Goal: Transaction & Acquisition: Book appointment/travel/reservation

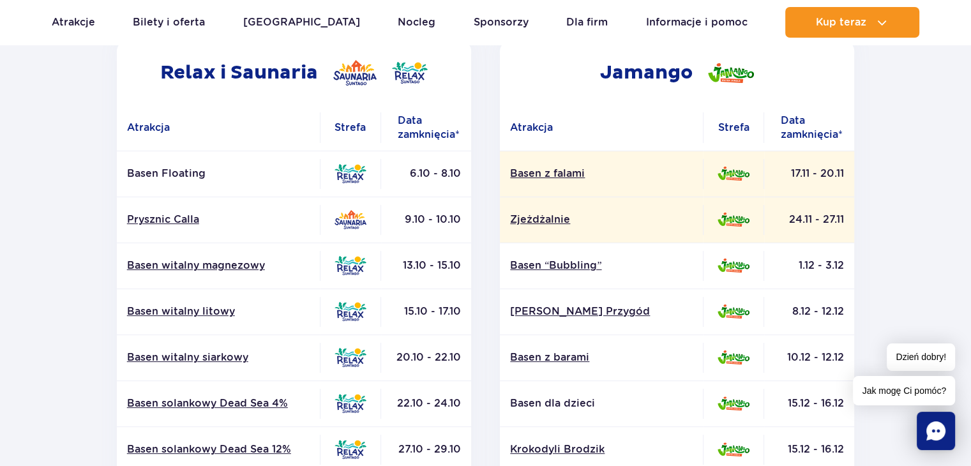
scroll to position [229, 0]
click at [31, 322] on section "Powrót do strony głównej Harmonogram prac konserwacyjnych 2025 Relax i Saunaria…" at bounding box center [485, 366] width 971 height 914
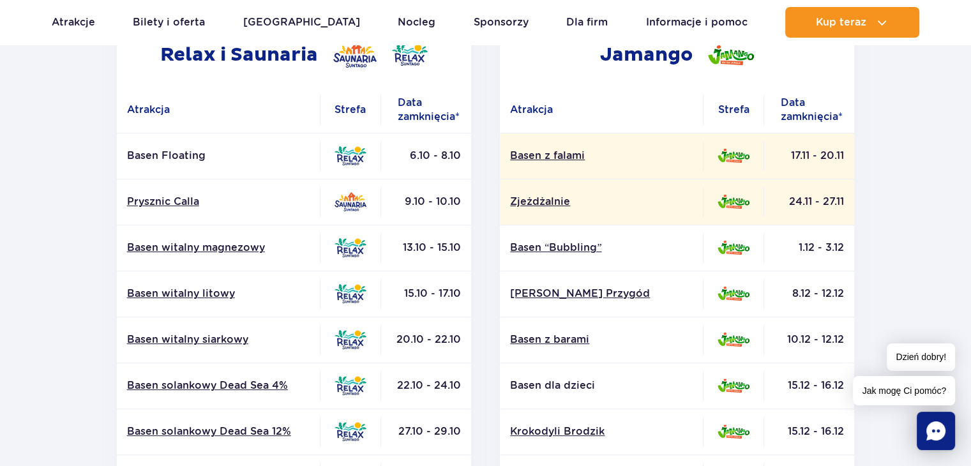
scroll to position [0, 0]
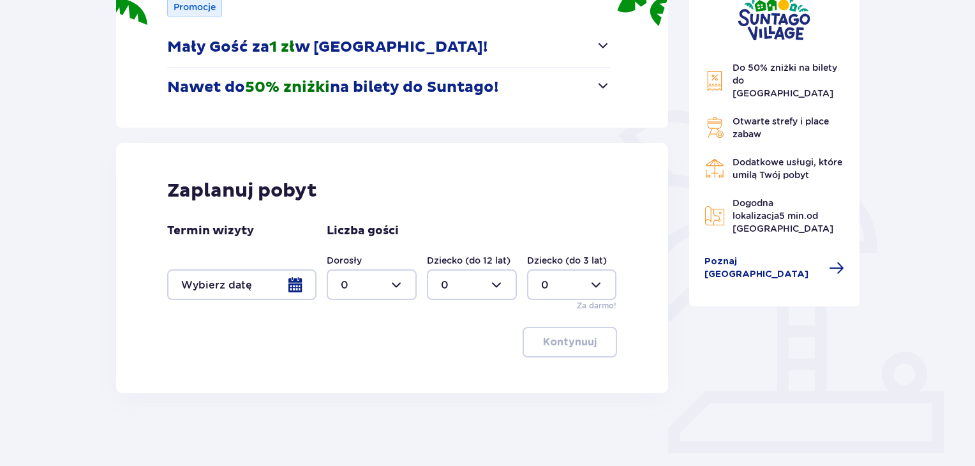
scroll to position [207, 0]
click at [248, 288] on div at bounding box center [241, 284] width 149 height 31
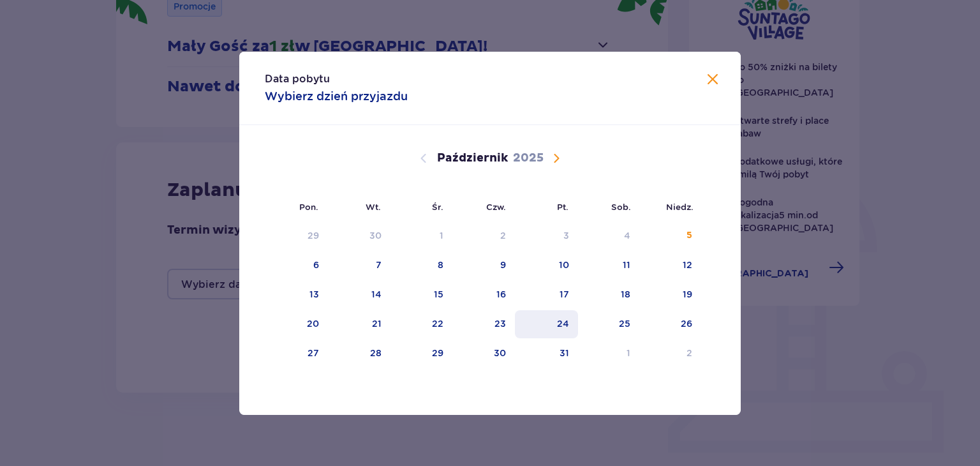
click at [571, 318] on div "24" at bounding box center [546, 324] width 63 height 28
click at [631, 325] on div "25" at bounding box center [609, 324] width 62 height 28
type input "24.10.25 - 25.10.25"
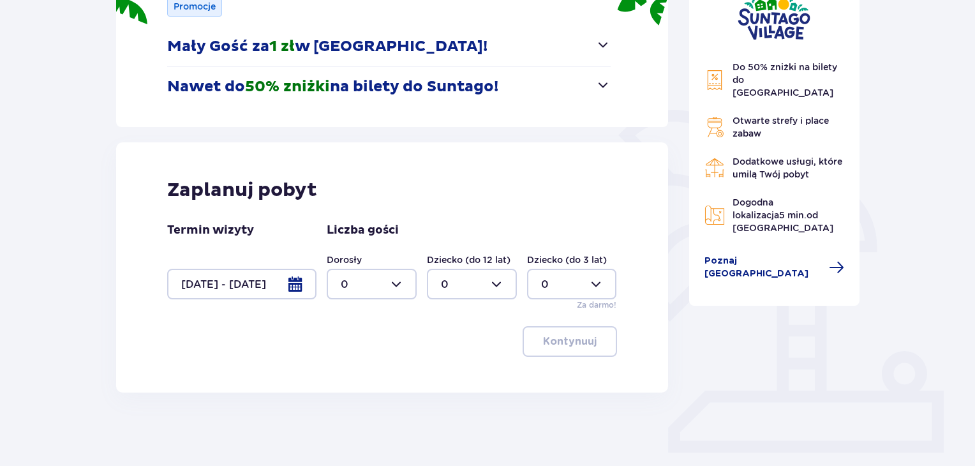
click at [352, 285] on div at bounding box center [372, 284] width 90 height 31
click at [356, 352] on div "1" at bounding box center [372, 350] width 62 height 14
type input "1"
click at [471, 290] on div at bounding box center [472, 284] width 90 height 31
click at [452, 373] on div "2" at bounding box center [472, 377] width 62 height 14
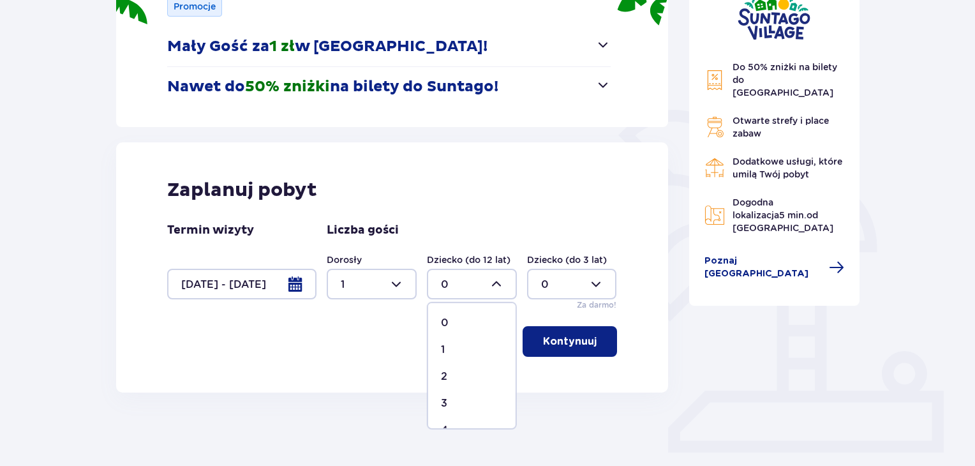
type input "2"
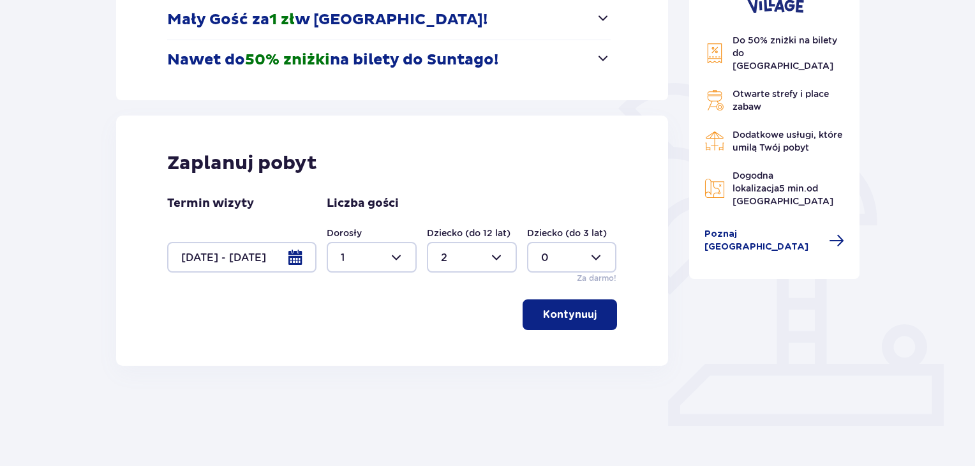
scroll to position [234, 0]
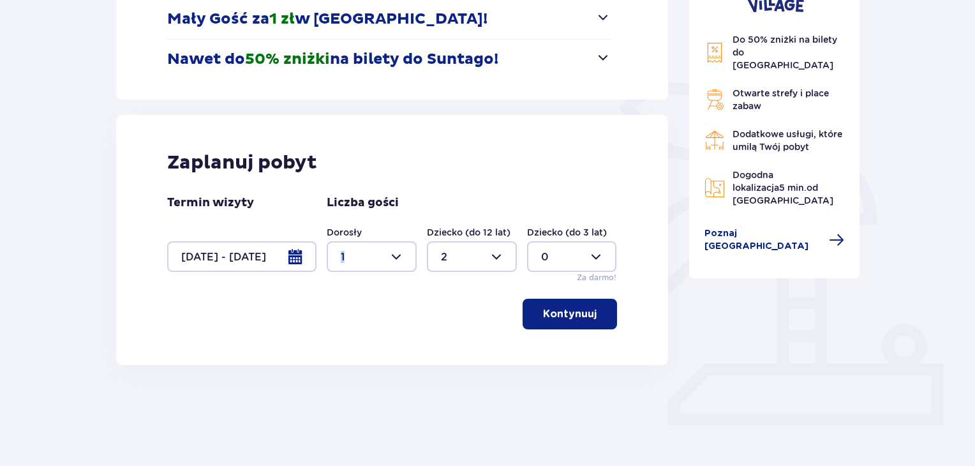
drag, startPoint x: 377, startPoint y: 266, endPoint x: 401, endPoint y: 269, distance: 25.0
click at [401, 269] on div at bounding box center [372, 256] width 90 height 31
click at [401, 261] on div at bounding box center [372, 256] width 90 height 31
click at [358, 355] on div "2" at bounding box center [372, 349] width 62 height 14
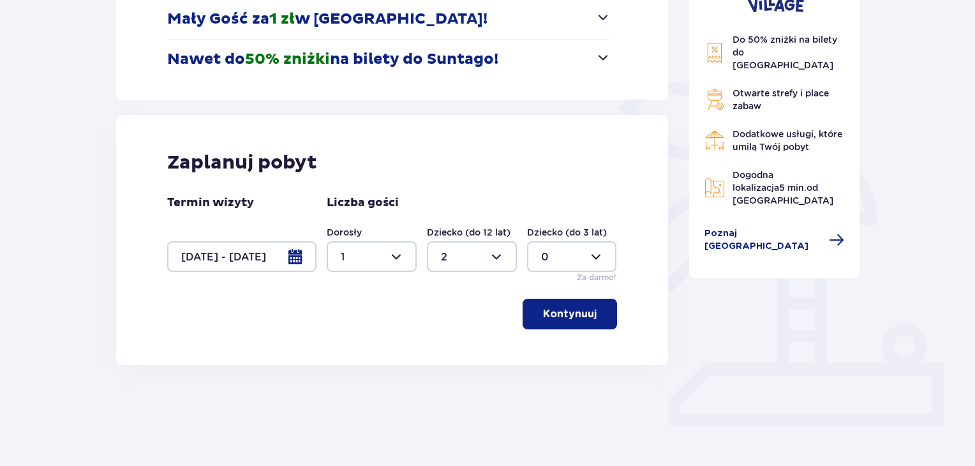
type input "2"
click at [574, 311] on p "Kontynuuj" at bounding box center [570, 314] width 54 height 14
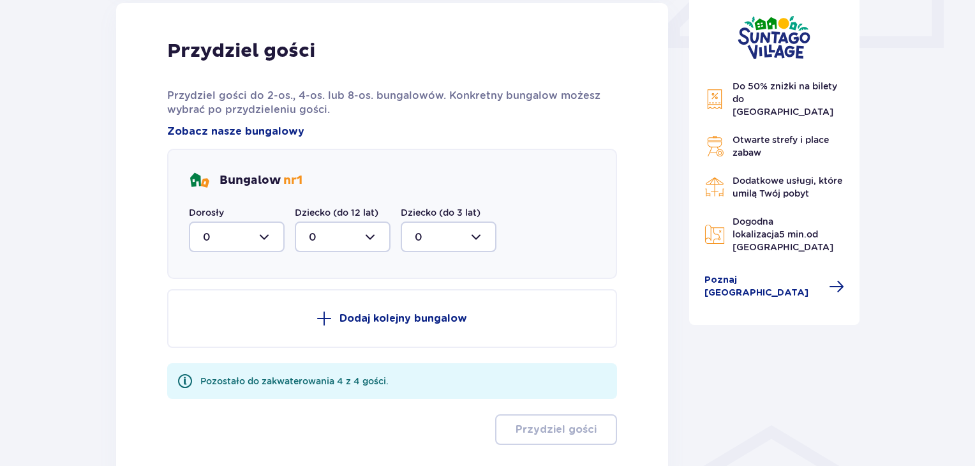
scroll to position [604, 0]
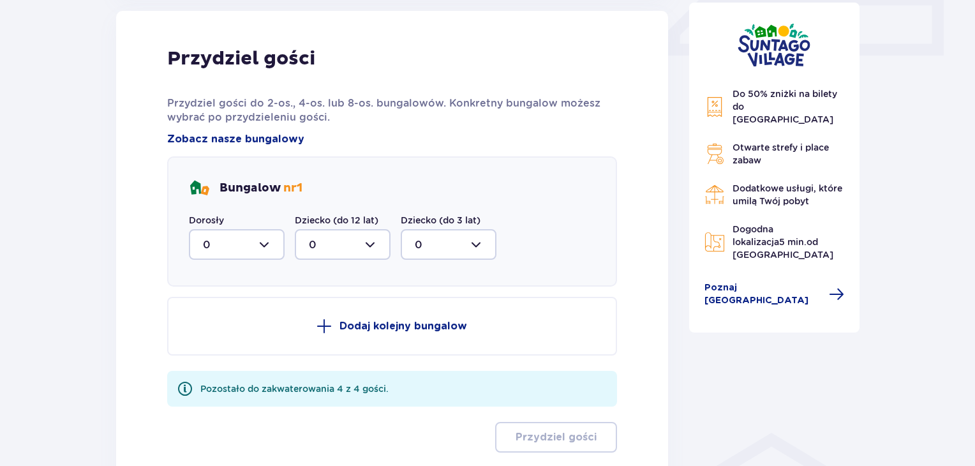
click at [250, 244] on div at bounding box center [237, 244] width 96 height 31
click at [228, 337] on div "2" at bounding box center [237, 337] width 68 height 14
type input "2"
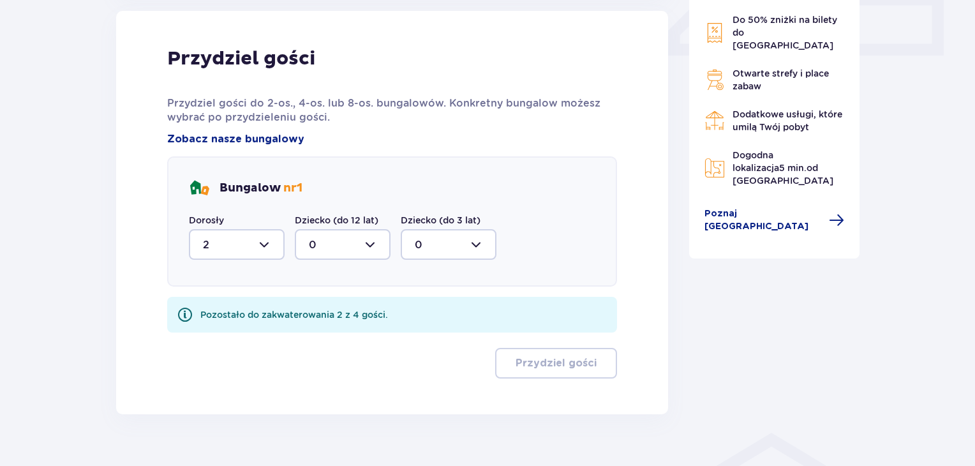
click at [359, 250] on div at bounding box center [343, 244] width 96 height 31
click at [340, 331] on div "2" at bounding box center [343, 337] width 68 height 14
type input "2"
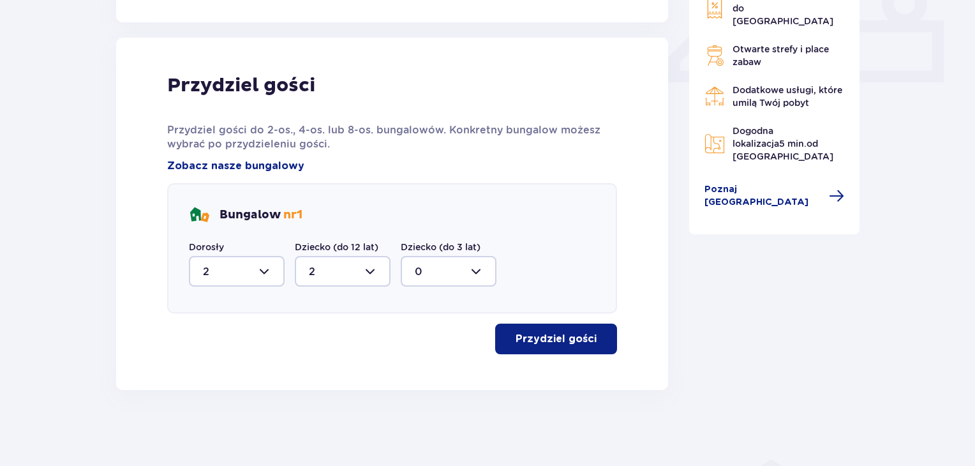
click at [578, 338] on p "Przydziel gości" at bounding box center [556, 339] width 81 height 14
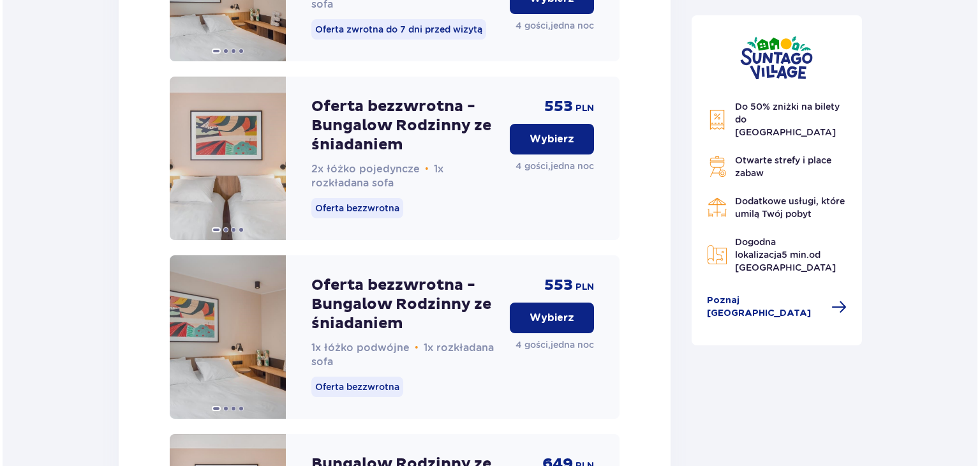
scroll to position [1680, 0]
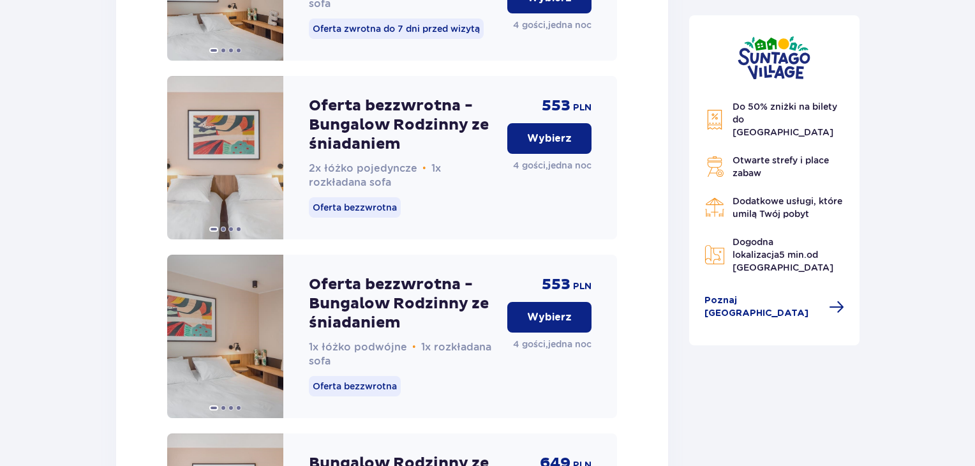
click at [373, 131] on p "Oferta bezzwrotna - Bungalow Rodzinny ze śniadaniem" at bounding box center [403, 124] width 188 height 57
click at [191, 177] on img at bounding box center [225, 157] width 116 height 163
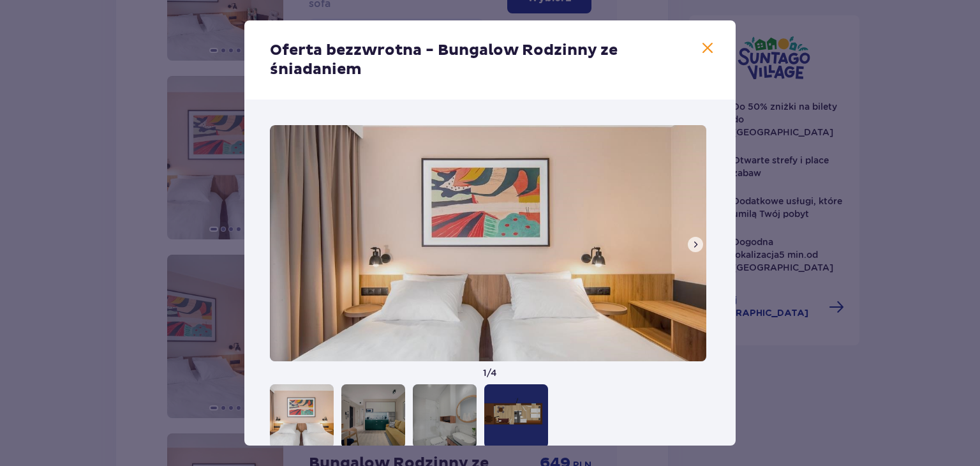
click at [694, 244] on span at bounding box center [696, 244] width 10 height 10
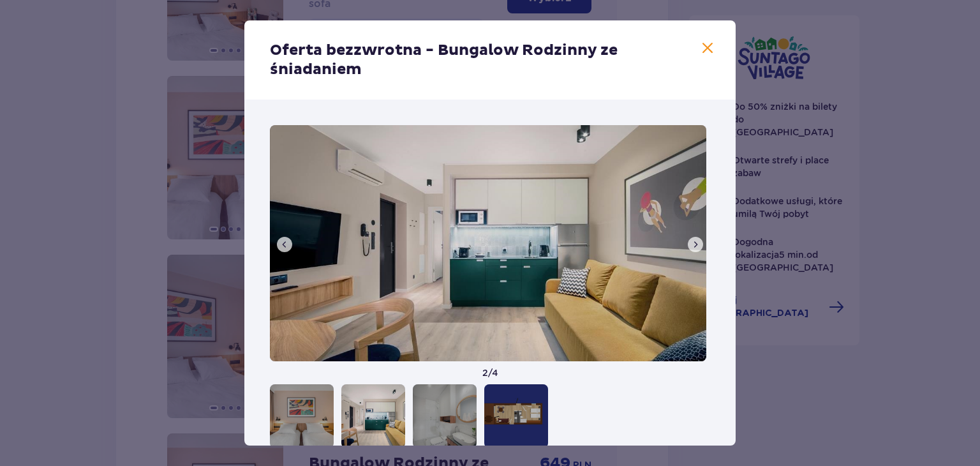
click at [688, 237] on button at bounding box center [695, 244] width 15 height 15
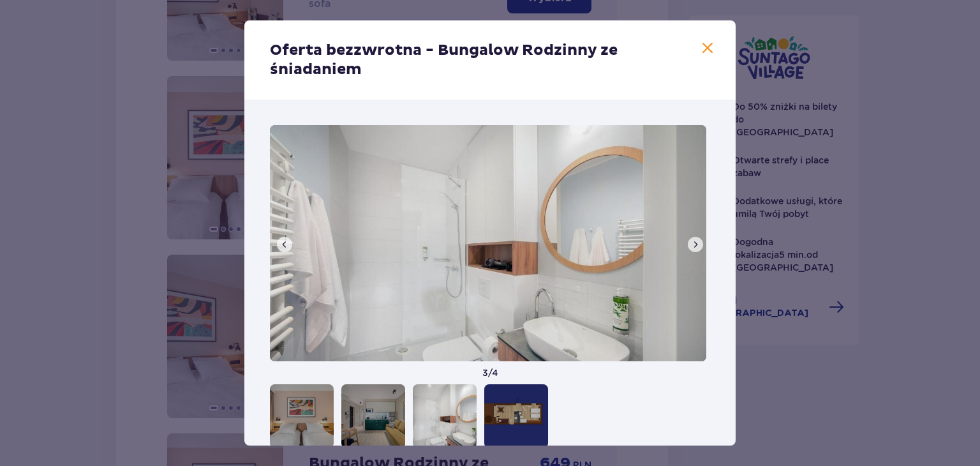
click at [281, 249] on button at bounding box center [284, 244] width 15 height 15
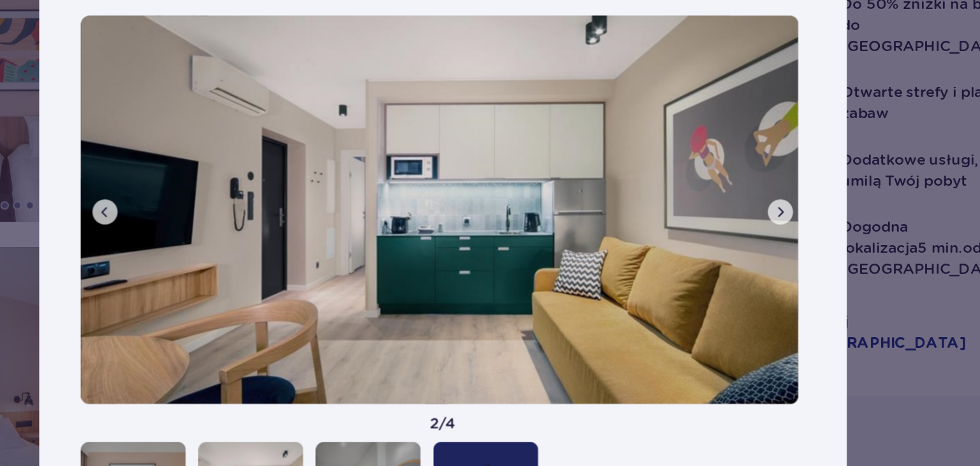
scroll to position [8, 0]
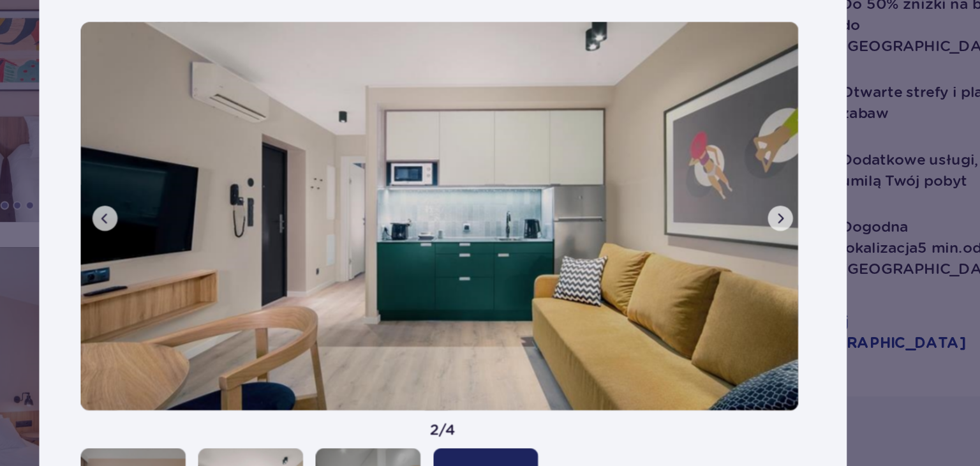
click at [691, 235] on span at bounding box center [696, 237] width 10 height 10
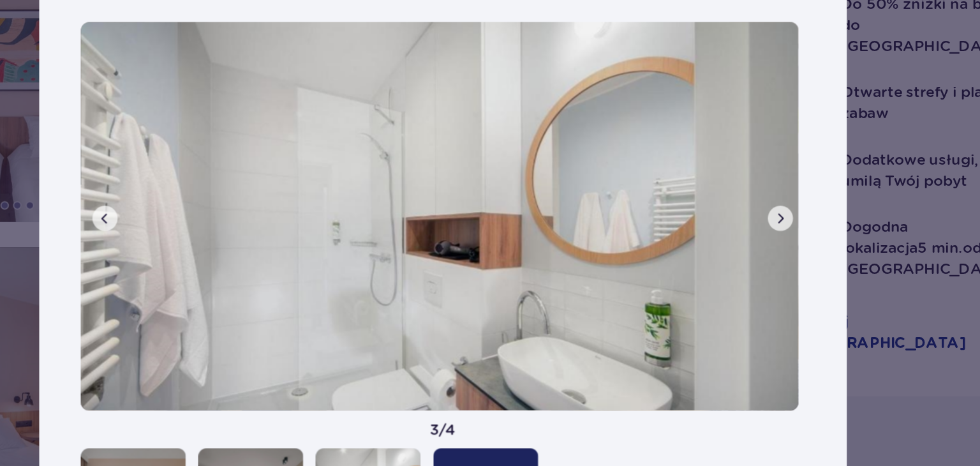
click at [691, 235] on span at bounding box center [696, 237] width 10 height 10
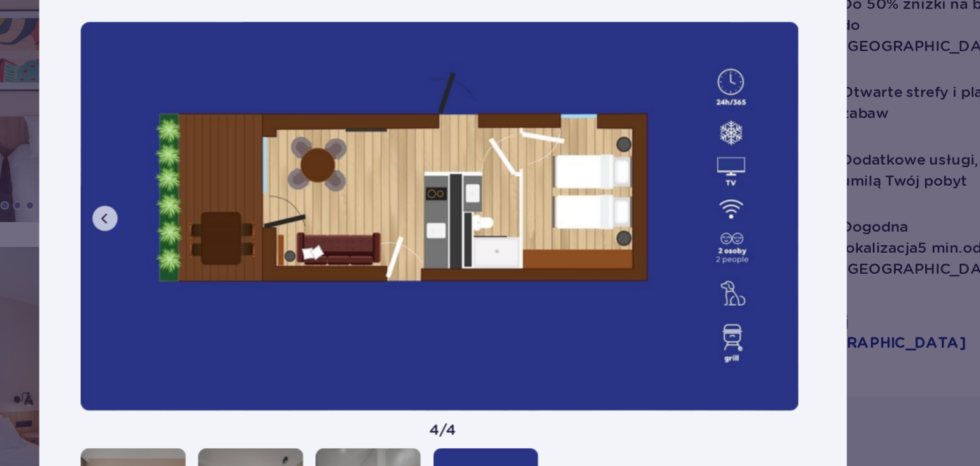
click at [285, 236] on span at bounding box center [285, 237] width 10 height 10
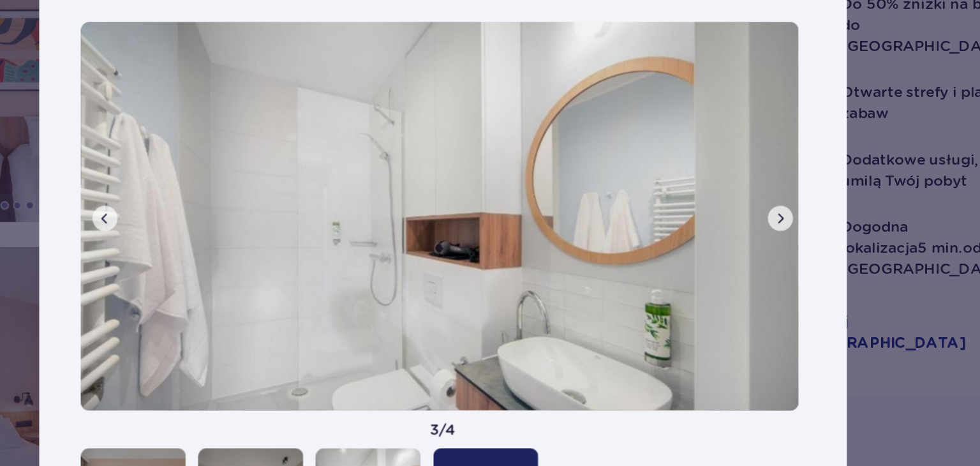
click at [694, 236] on span at bounding box center [696, 237] width 10 height 10
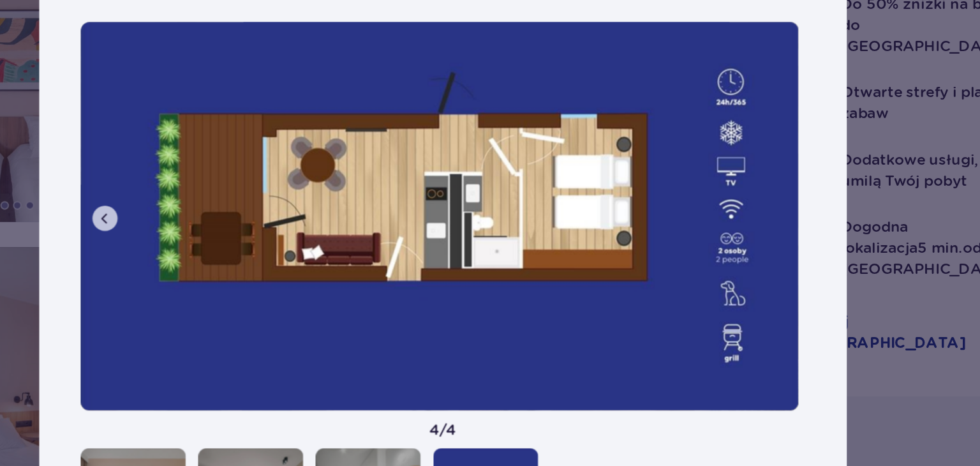
click at [278, 240] on button at bounding box center [284, 236] width 15 height 15
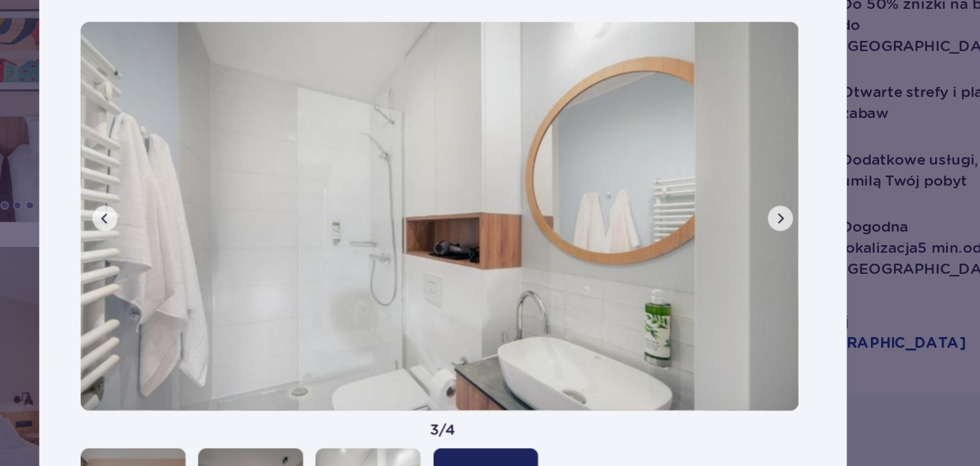
click at [278, 240] on button at bounding box center [284, 236] width 15 height 15
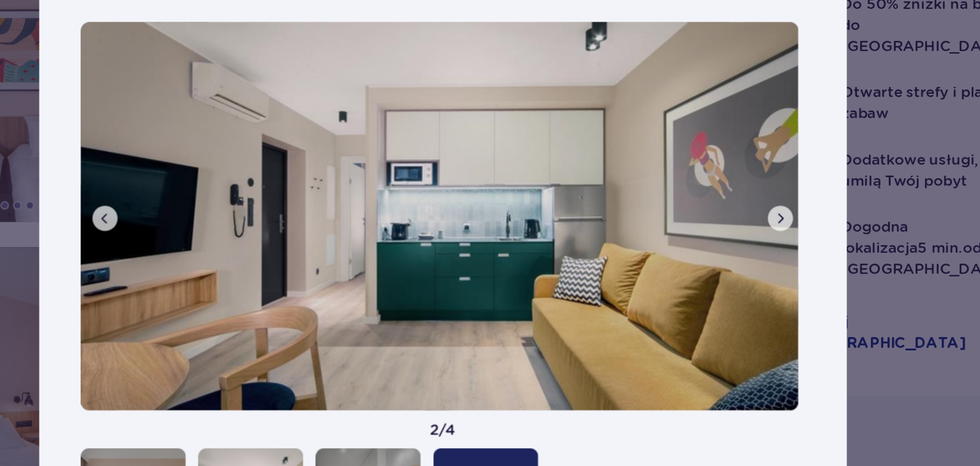
click at [278, 240] on button at bounding box center [284, 236] width 15 height 15
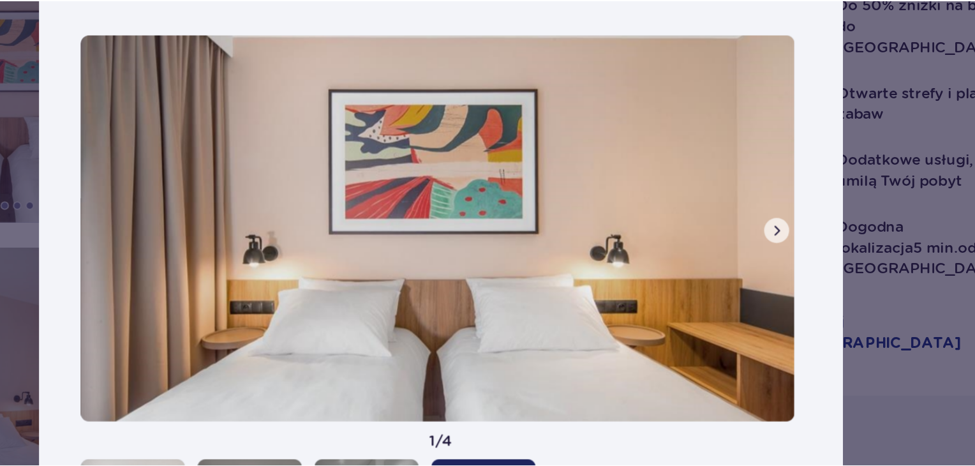
scroll to position [1680, 0]
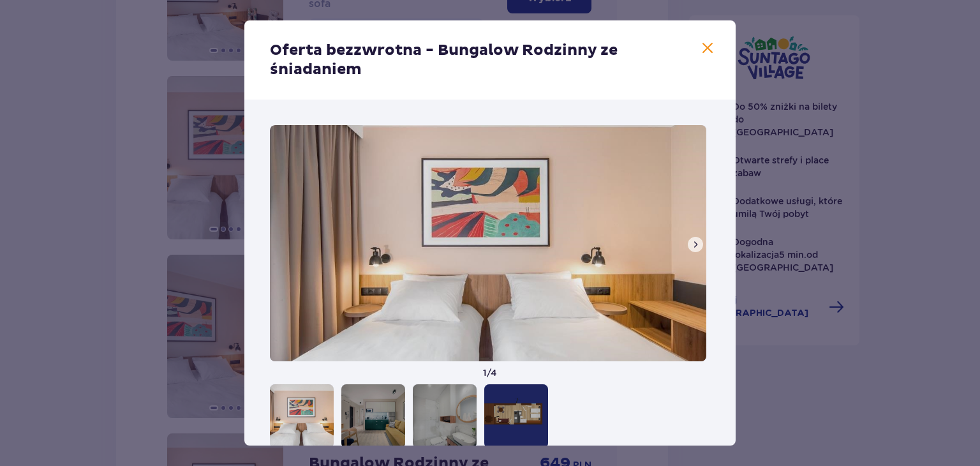
click at [704, 49] on span at bounding box center [707, 48] width 15 height 15
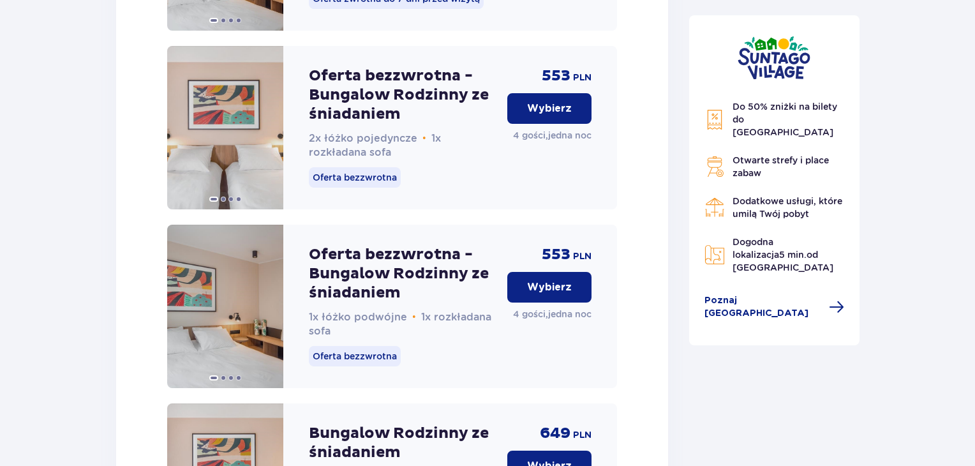
scroll to position [1709, 0]
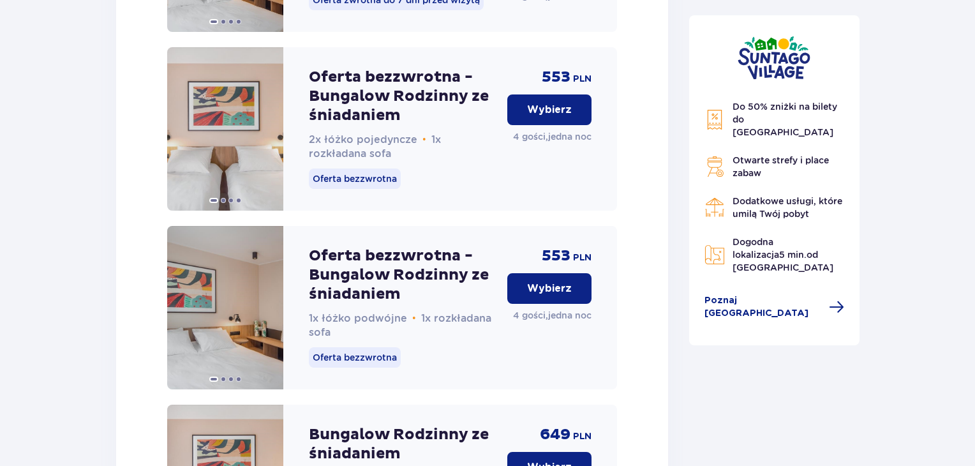
click at [540, 117] on p "Wybierz" at bounding box center [549, 110] width 45 height 14
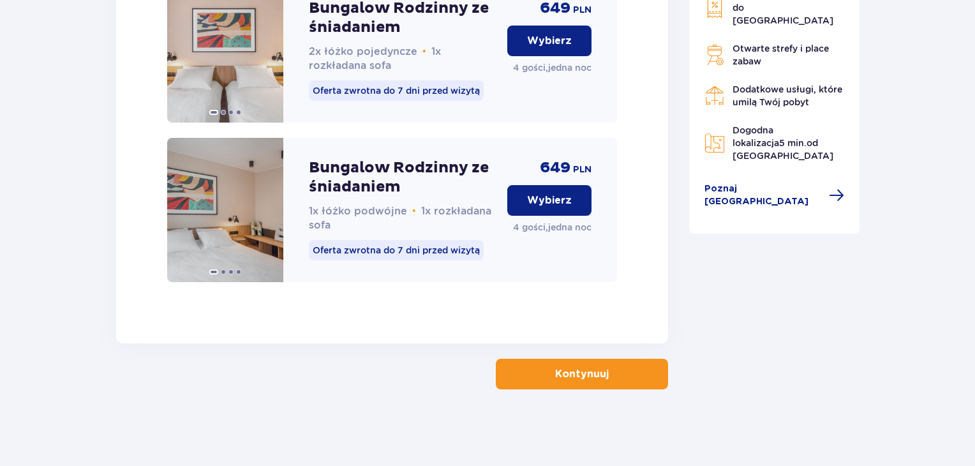
scroll to position [2151, 0]
click at [592, 377] on p "Kontynuuj" at bounding box center [582, 374] width 54 height 14
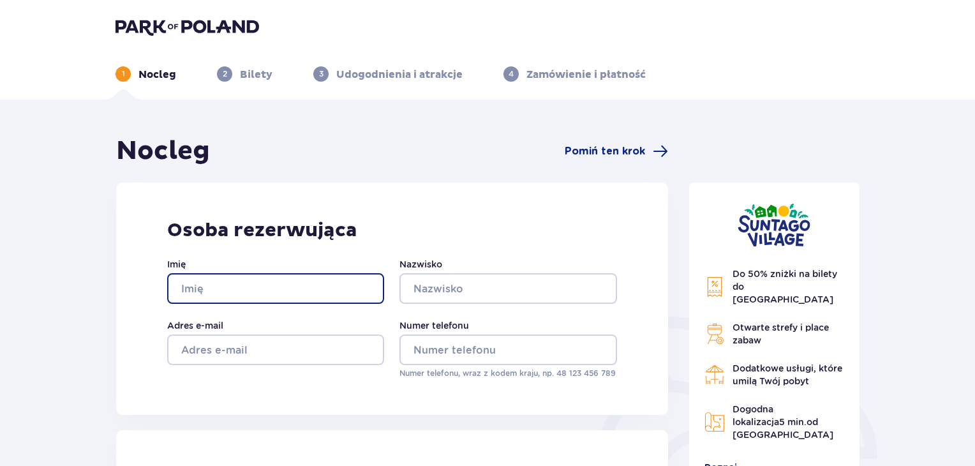
click at [244, 294] on input "Imię" at bounding box center [275, 288] width 217 height 31
type input "Sebastian"
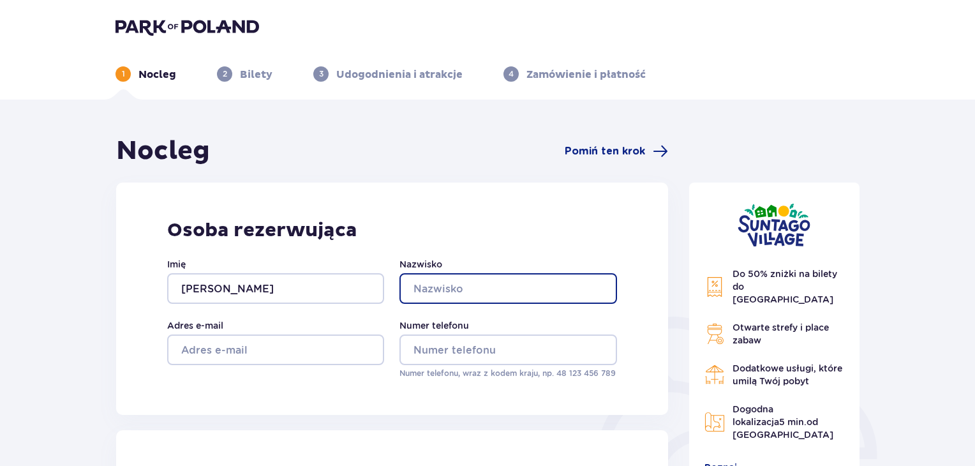
type input "Przybylski"
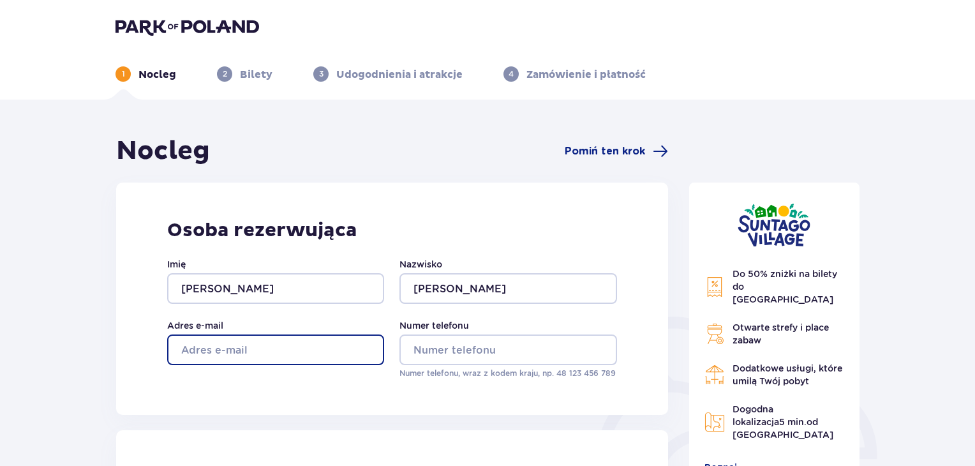
type input "s.przybylski3@gmail.com"
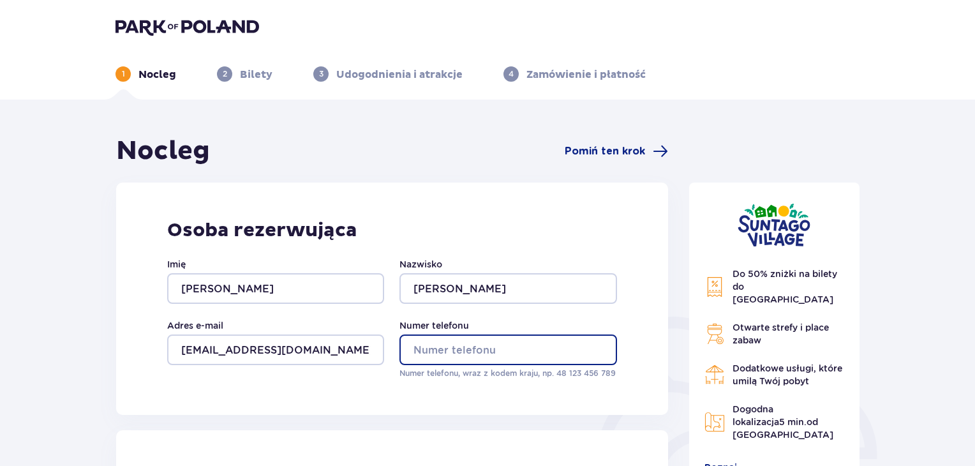
type input "796121077"
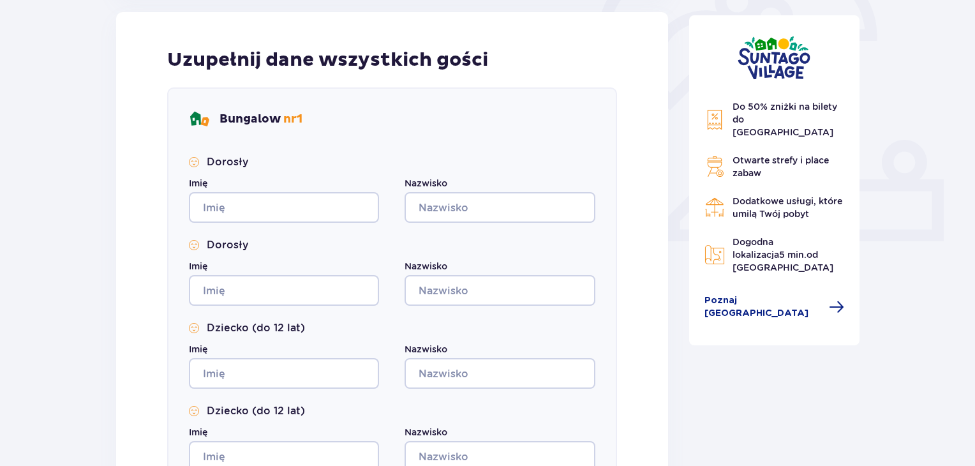
scroll to position [419, 0]
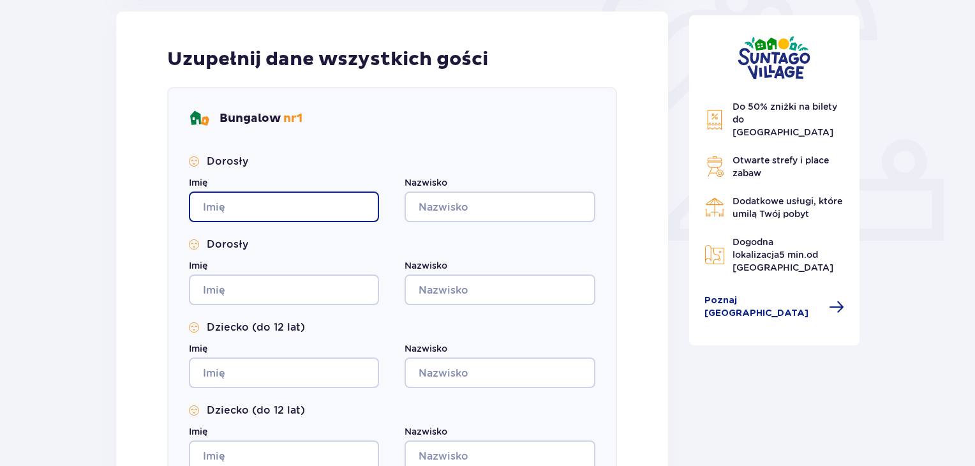
click at [255, 203] on input "Imię" at bounding box center [284, 206] width 190 height 31
type input "Sebastian"
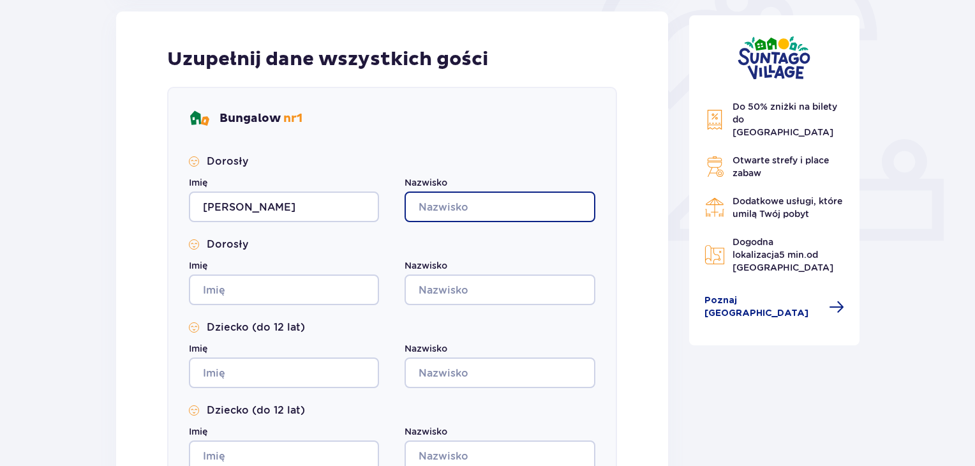
type input "Przybylski"
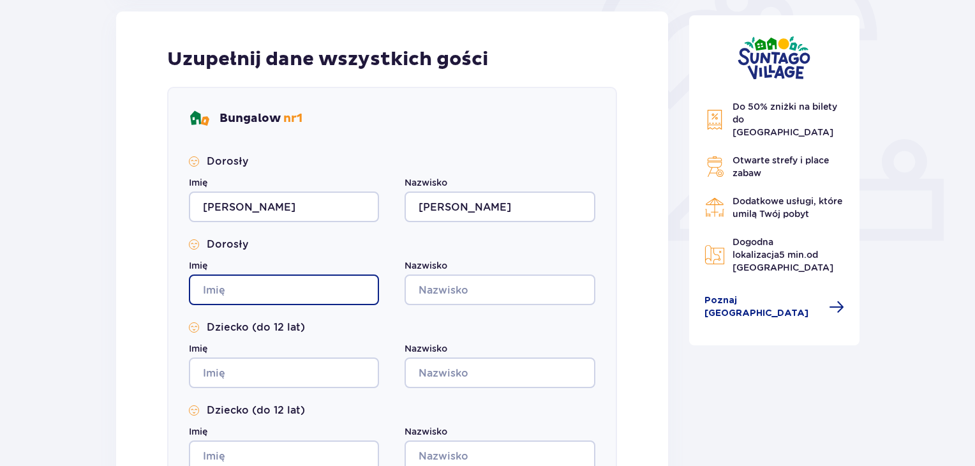
type input "Sebastian"
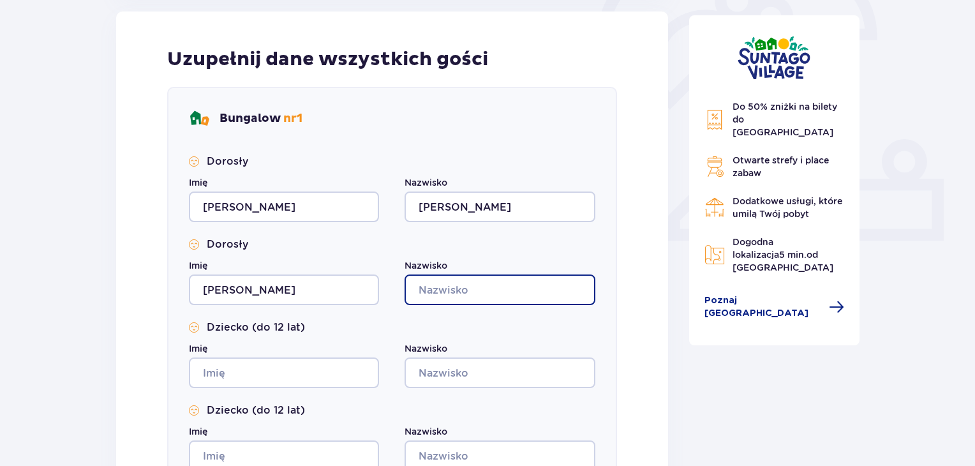
type input "Przybylski"
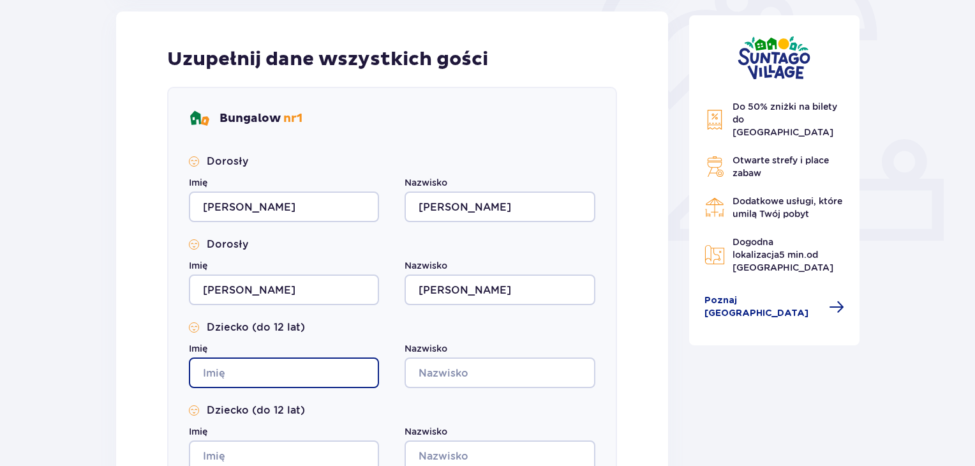
type input "Sebastian"
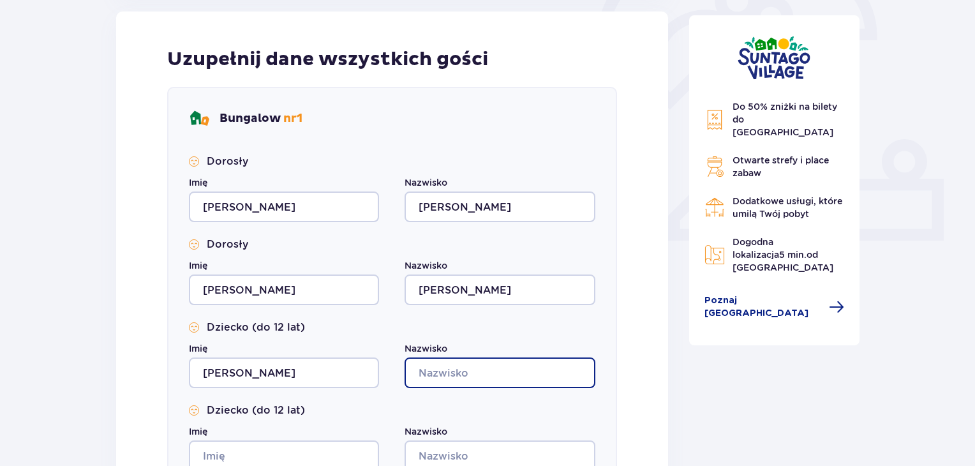
type input "Przybylski"
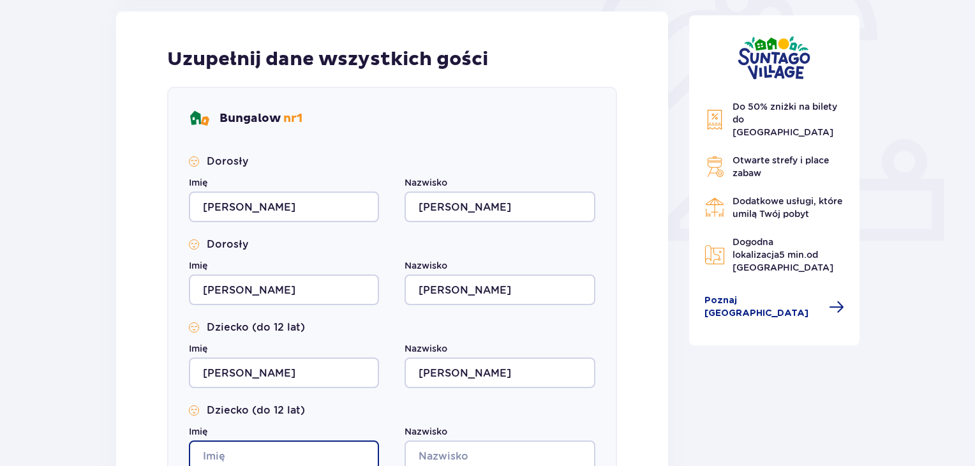
type input "Sebastian"
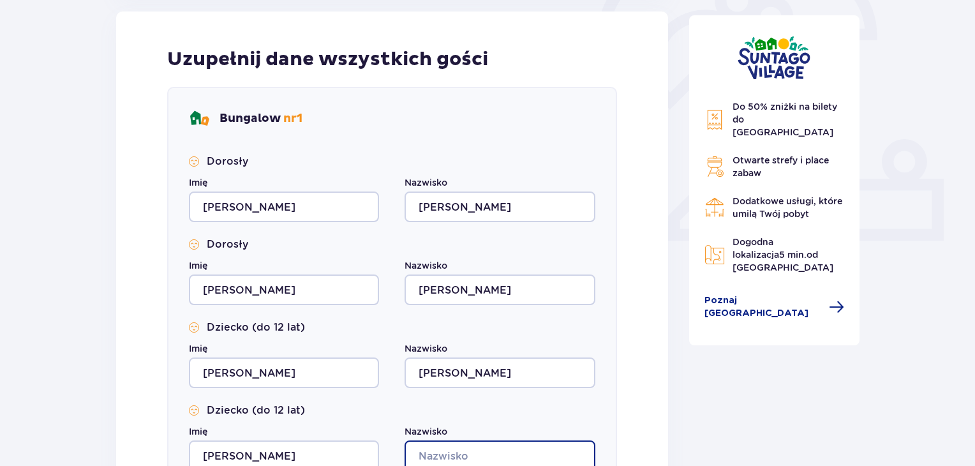
type input "Przybylski"
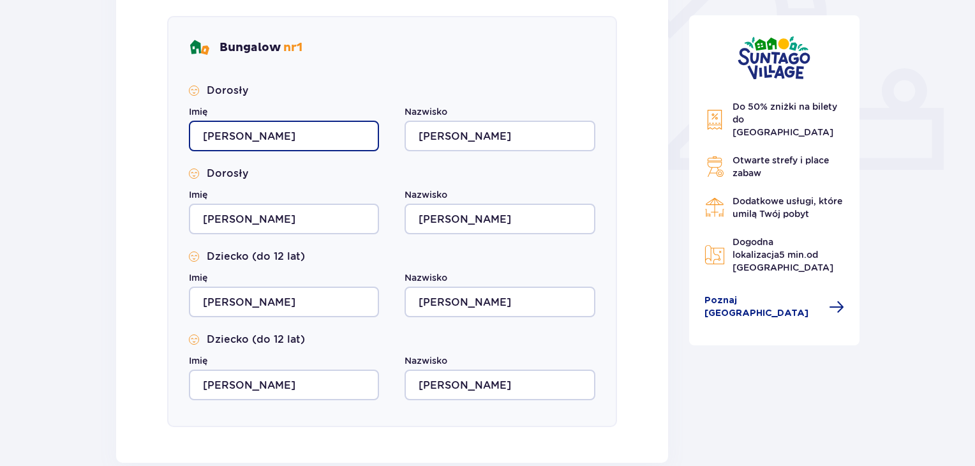
scroll to position [490, 0]
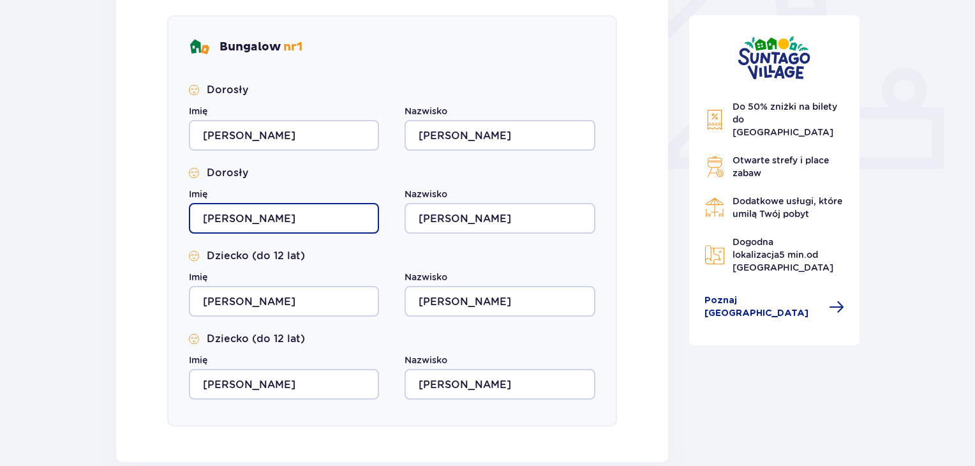
click at [280, 233] on input "Sebastian" at bounding box center [284, 218] width 190 height 31
drag, startPoint x: 292, startPoint y: 223, endPoint x: 75, endPoint y: 200, distance: 218.3
click at [75, 200] on div "Nocleg Pomiń ten krok Osoba rezerwująca Imię Sebastian Nazwisko Przybylski Adre…" at bounding box center [487, 137] width 975 height 1057
type input "X"
type input "Leon"
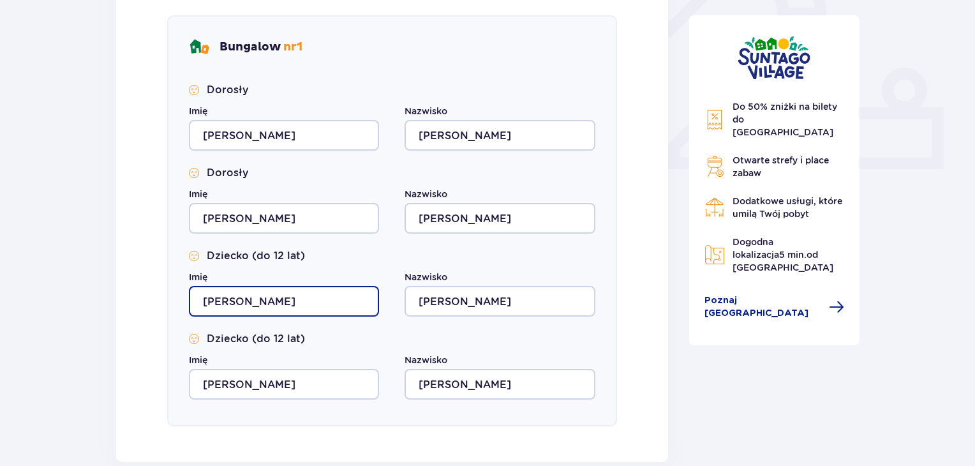
click at [278, 290] on input "Sebastian" at bounding box center [284, 301] width 190 height 31
click at [297, 311] on input "Sebastian" at bounding box center [284, 301] width 190 height 31
click at [0, 310] on div "Nocleg Pomiń ten krok Osoba rezerwująca Imię Sebastian Nazwisko Przybylski Adre…" at bounding box center [487, 137] width 975 height 1057
drag, startPoint x: 283, startPoint y: 302, endPoint x: 46, endPoint y: 292, distance: 237.6
click at [46, 292] on div "Nocleg Pomiń ten krok Osoba rezerwująca Imię Sebastian Nazwisko Przybylski Adre…" at bounding box center [487, 137] width 975 height 1057
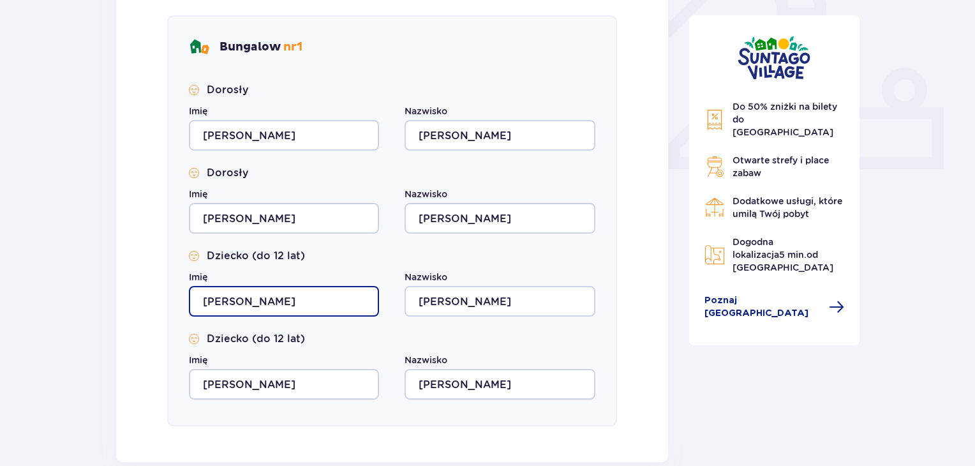
type input "Józef"
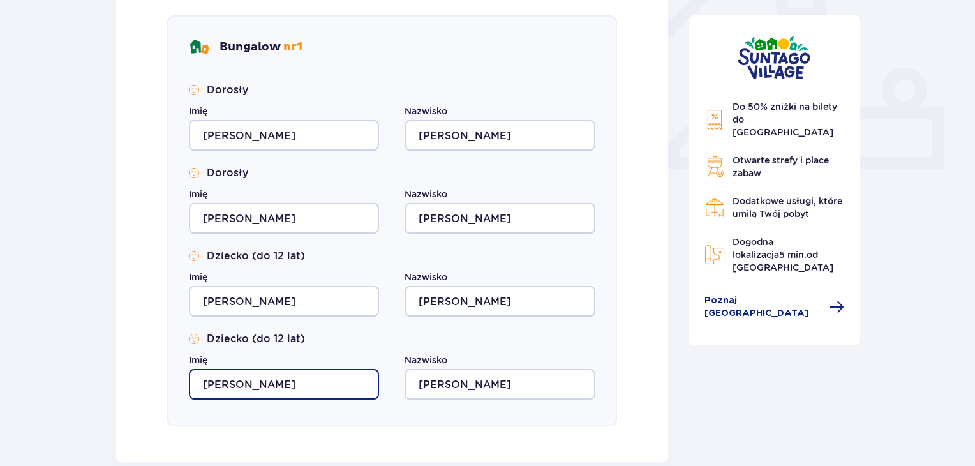
click at [255, 370] on input "Sebastian" at bounding box center [284, 384] width 190 height 31
drag, startPoint x: 269, startPoint y: 382, endPoint x: 79, endPoint y: 374, distance: 190.3
click at [79, 374] on div "Nocleg Pomiń ten krok Osoba rezerwująca Imię Sebastian Nazwisko Przybylski Adre…" at bounding box center [487, 137] width 975 height 1057
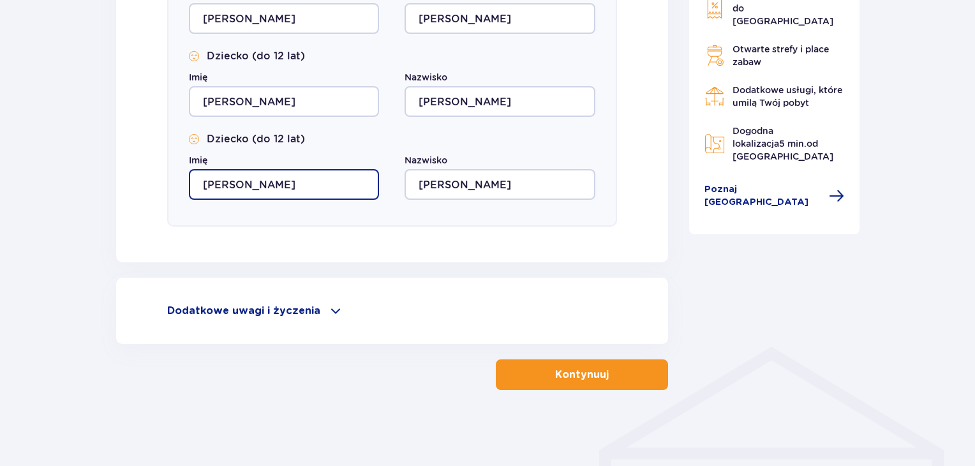
scroll to position [689, 0]
type input "Lucjan"
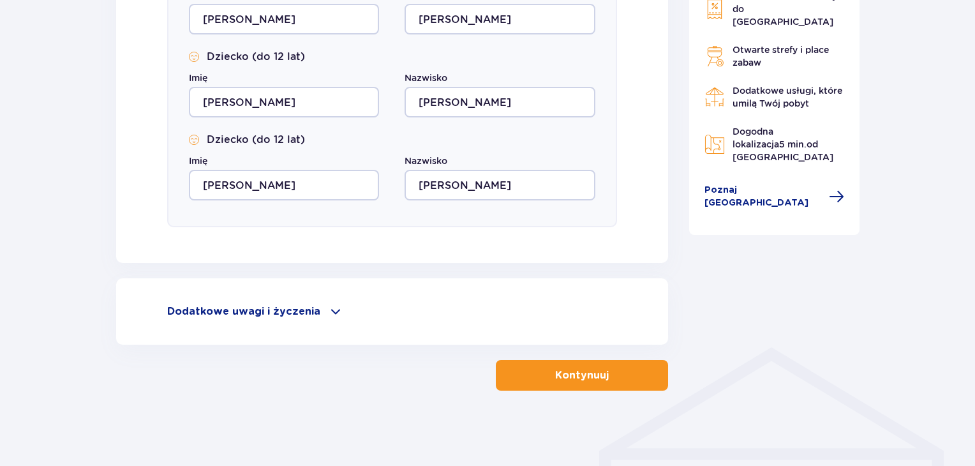
click at [208, 309] on p "Dodatkowe uwagi i życzenia" at bounding box center [243, 311] width 153 height 14
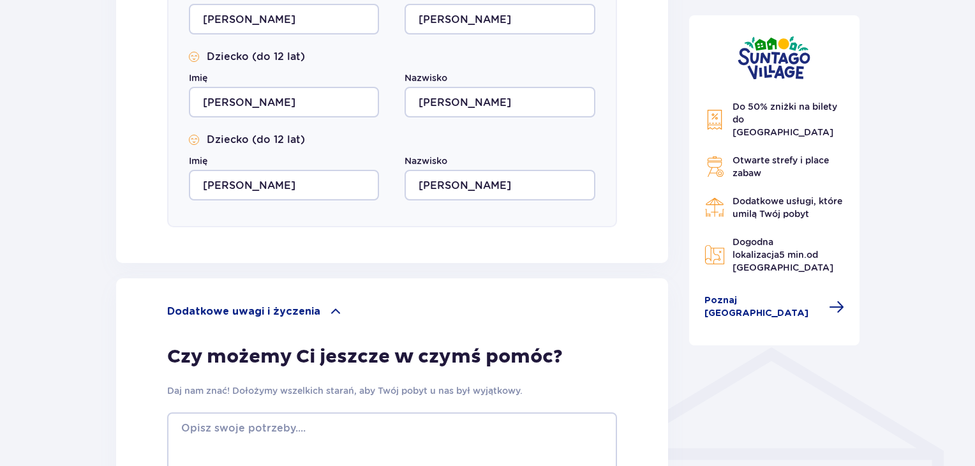
scroll to position [860, 0]
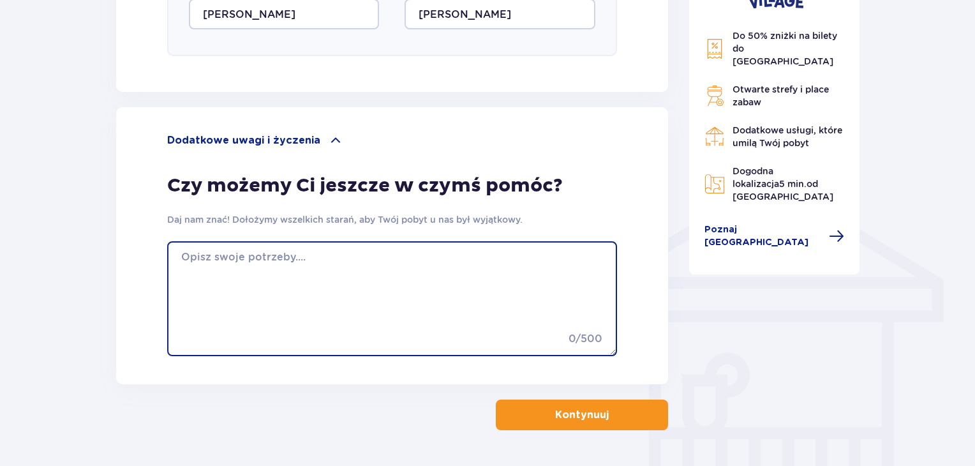
click at [290, 305] on textarea at bounding box center [392, 298] width 450 height 115
type textarea "Czy można pokój kupić razem z biletem/biletami na strefę basenową/rozrywki wodn…"
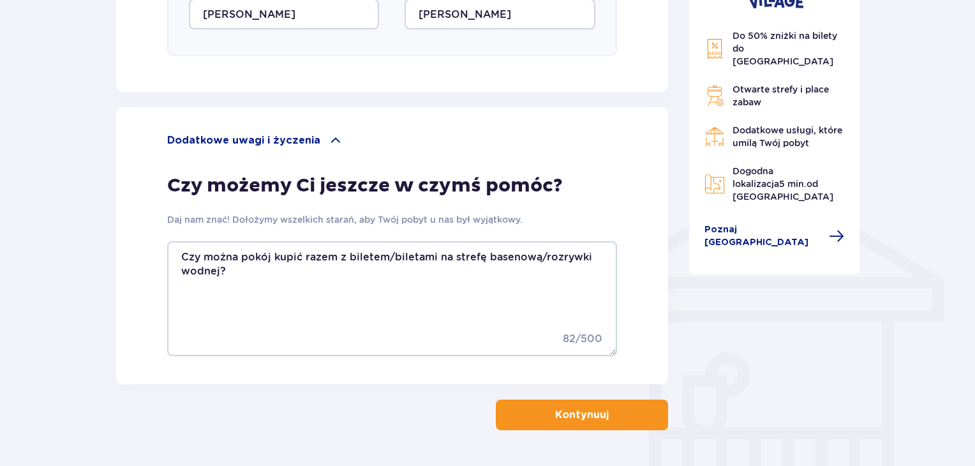
click at [555, 414] on p "Kontynuuj" at bounding box center [582, 415] width 54 height 14
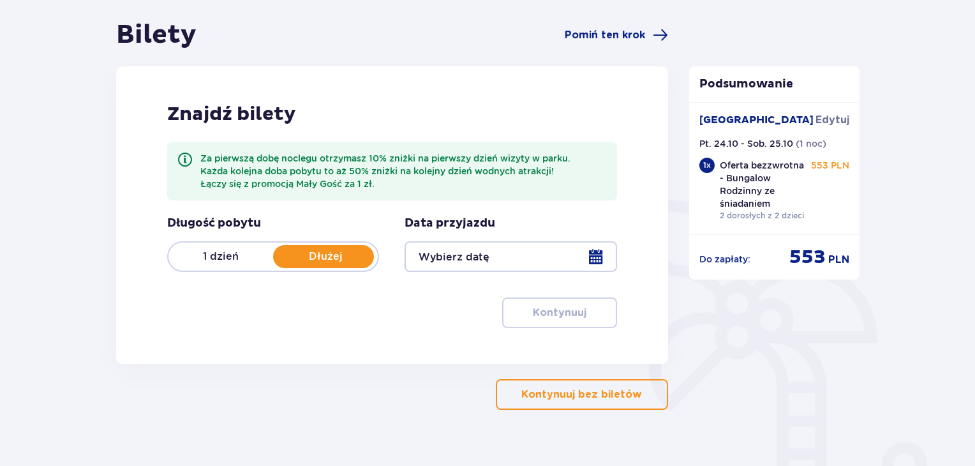
scroll to position [117, 0]
click at [526, 265] on div at bounding box center [511, 256] width 212 height 31
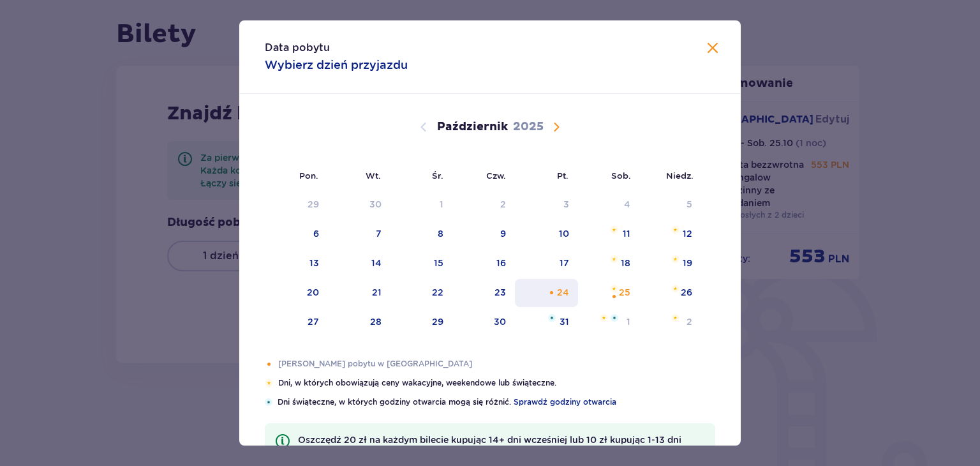
click at [569, 292] on div "24" at bounding box center [546, 293] width 63 height 28
click at [619, 292] on div "25" at bounding box center [624, 292] width 11 height 13
type input "24.10.25 - 25.10.25"
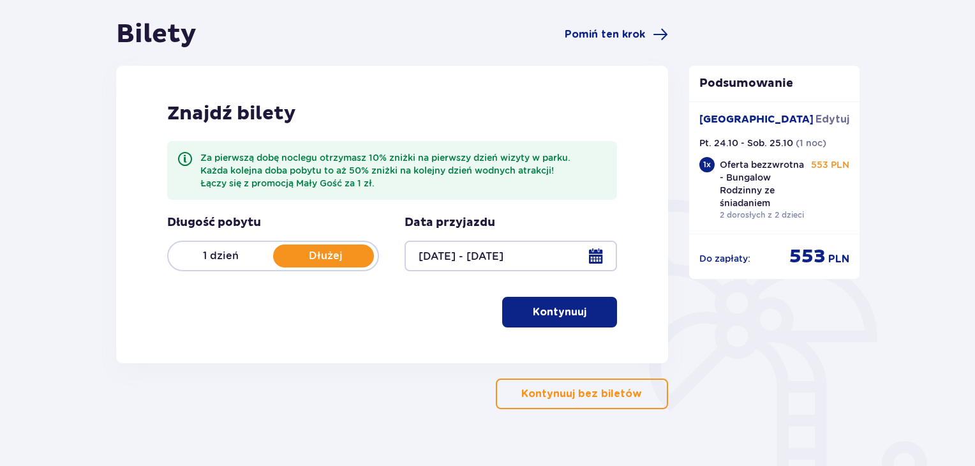
scroll to position [162, 0]
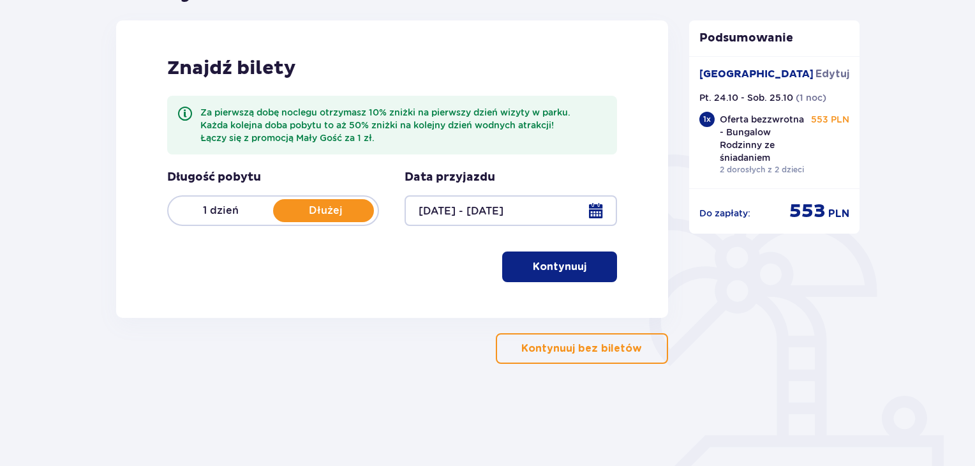
click at [564, 260] on p "Kontynuuj" at bounding box center [560, 267] width 54 height 14
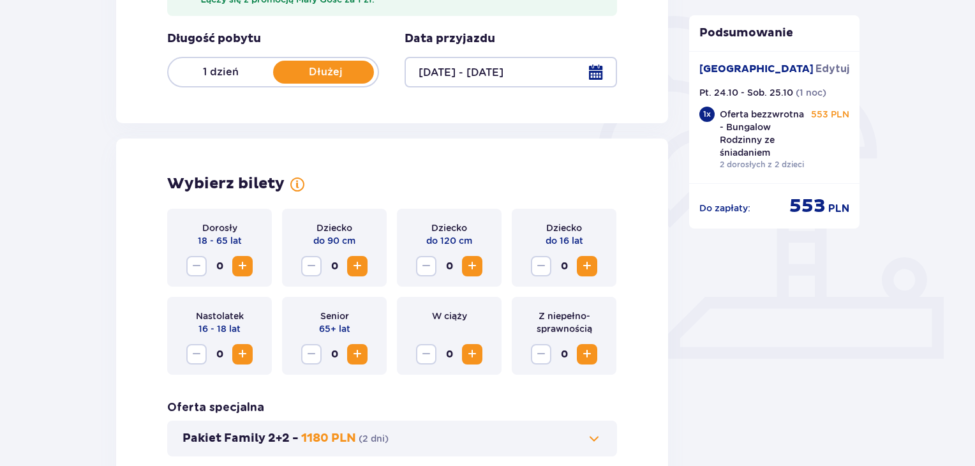
scroll to position [300, 0]
click at [249, 267] on span "Zwiększ" at bounding box center [242, 266] width 15 height 15
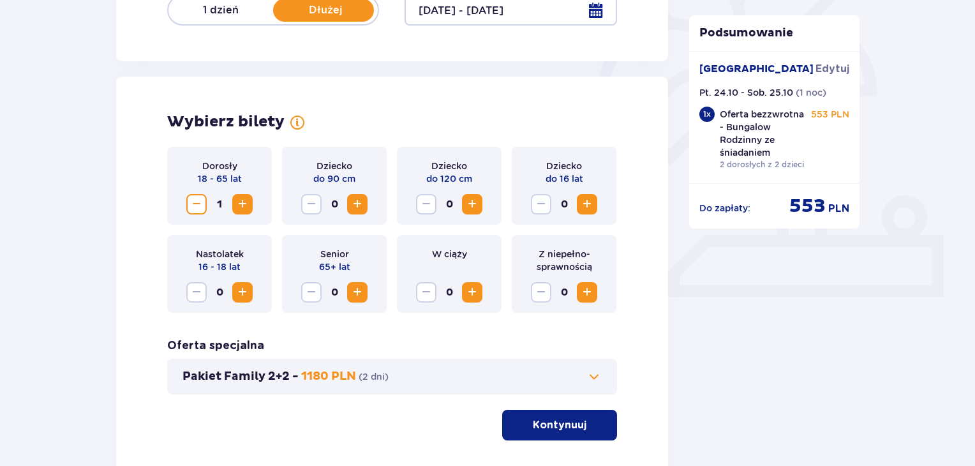
scroll to position [366, 0]
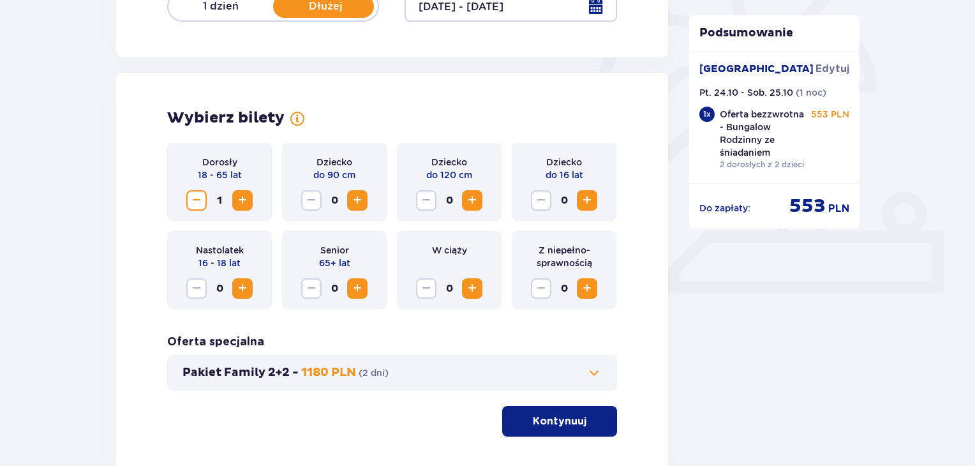
click at [588, 195] on span "Zwiększ" at bounding box center [587, 200] width 15 height 15
click at [590, 202] on span "Zwiększ" at bounding box center [587, 200] width 15 height 15
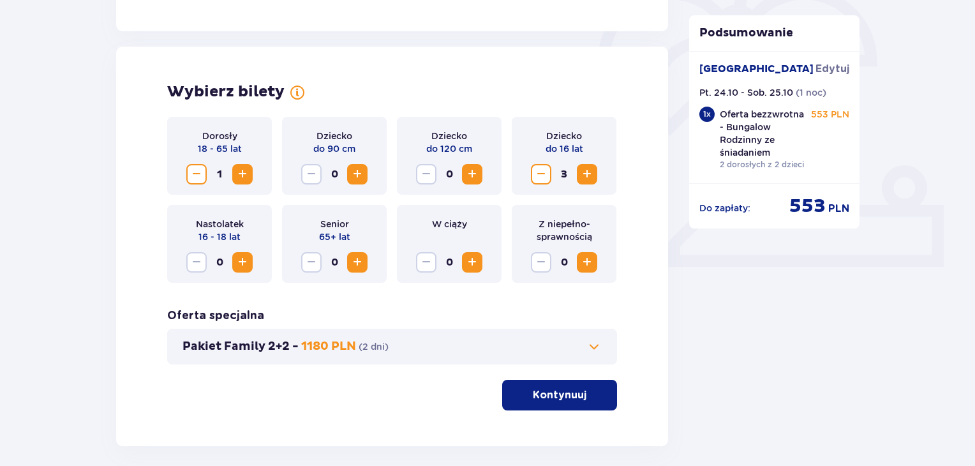
scroll to position [394, 0]
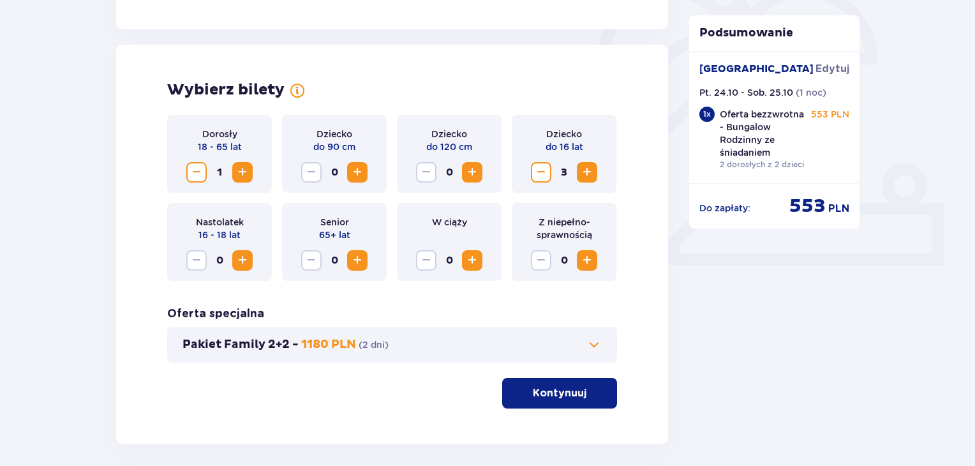
click at [553, 388] on p "Kontynuuj" at bounding box center [560, 393] width 54 height 14
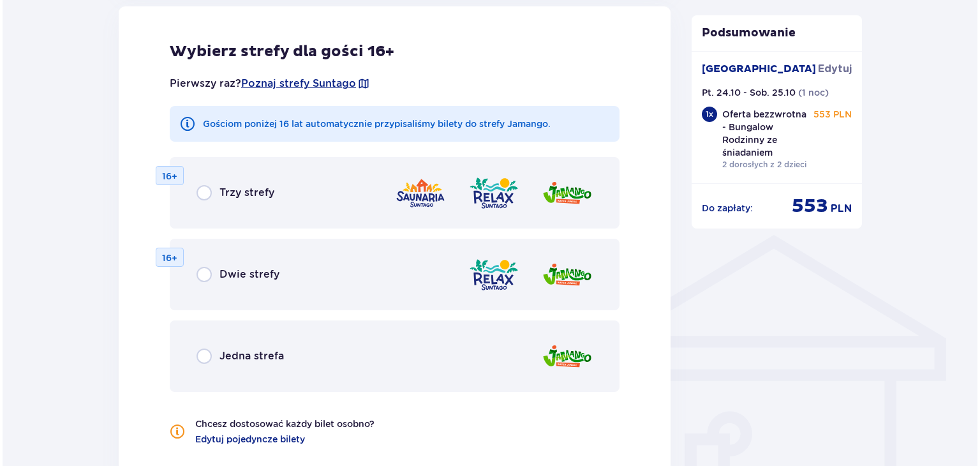
scroll to position [804, 0]
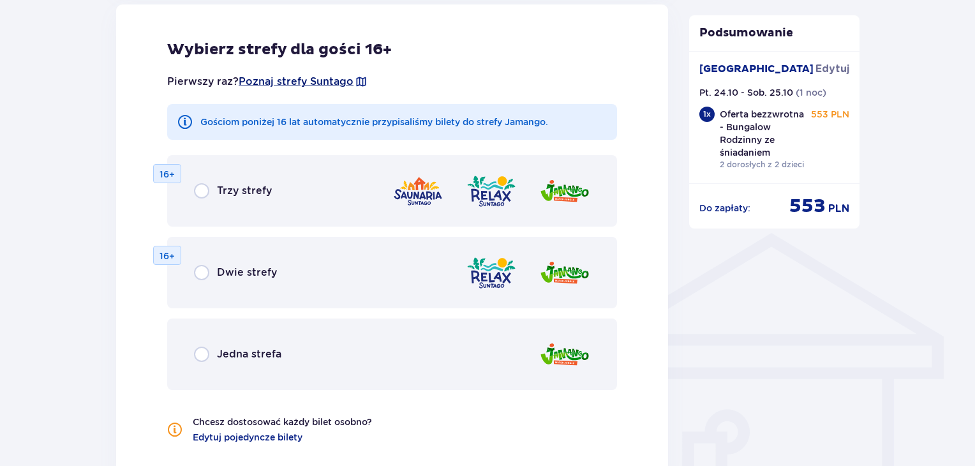
click at [284, 80] on span "Poznaj strefy Suntago" at bounding box center [296, 82] width 115 height 14
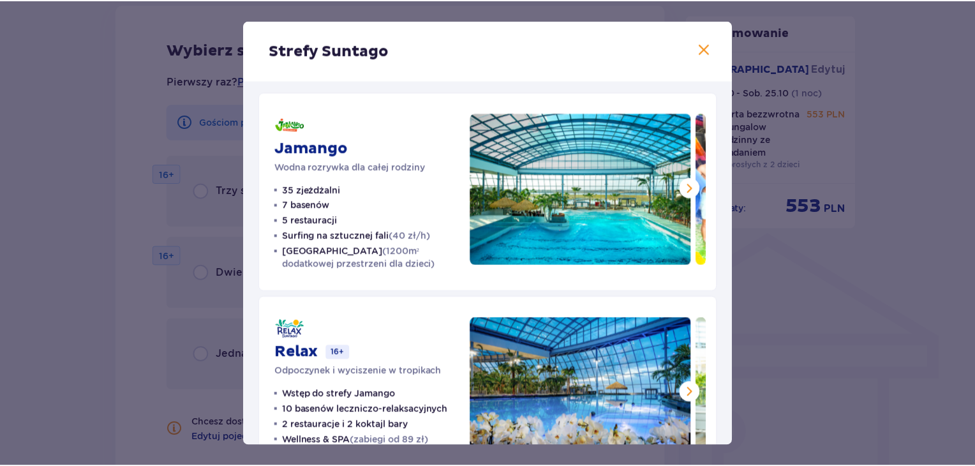
scroll to position [3, 0]
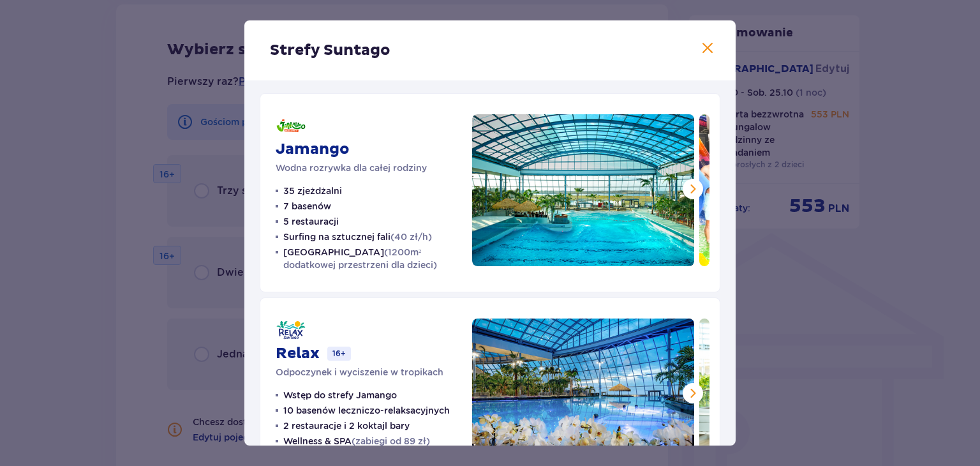
click at [703, 45] on span at bounding box center [707, 48] width 15 height 15
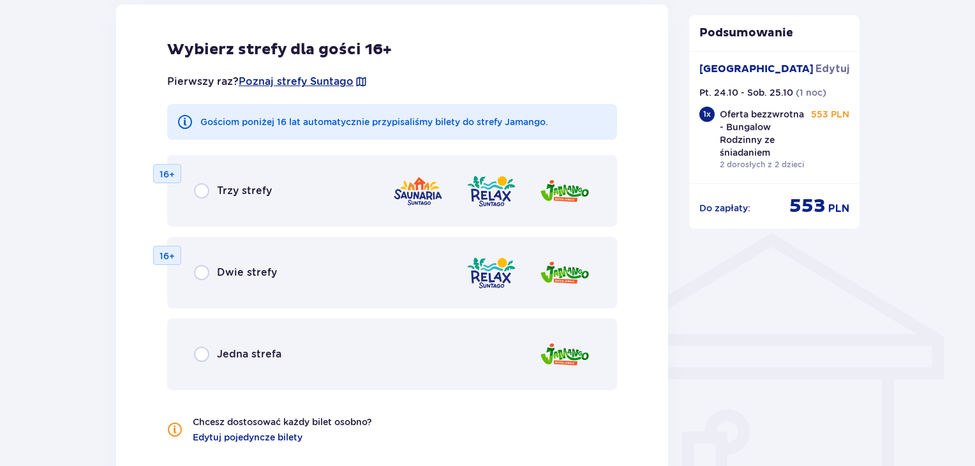
click at [207, 361] on input "radio" at bounding box center [201, 354] width 15 height 15
radio input "true"
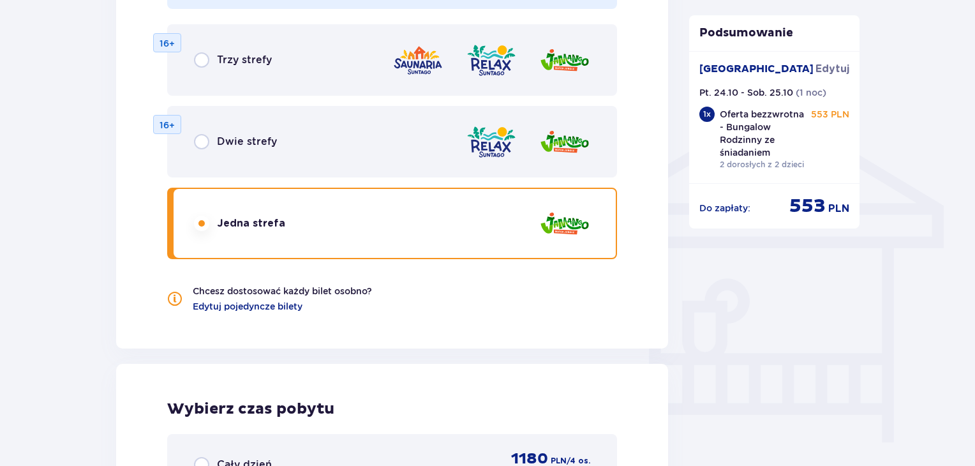
scroll to position [910, 0]
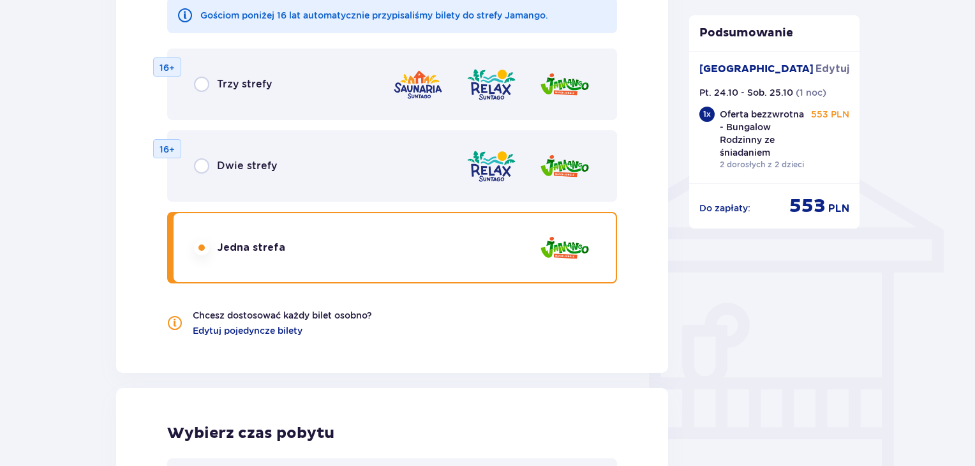
click at [207, 165] on input "radio" at bounding box center [201, 165] width 15 height 15
radio input "true"
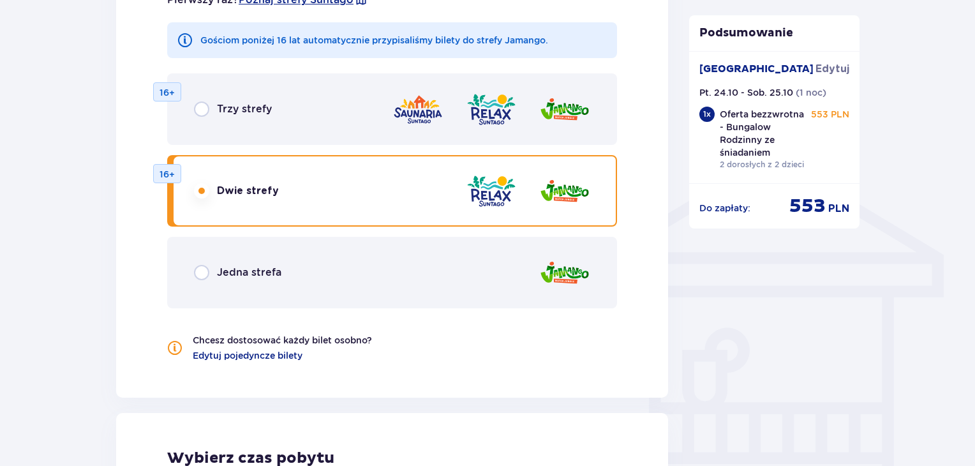
scroll to position [885, 0]
click at [194, 108] on input "radio" at bounding box center [201, 109] width 15 height 15
radio input "true"
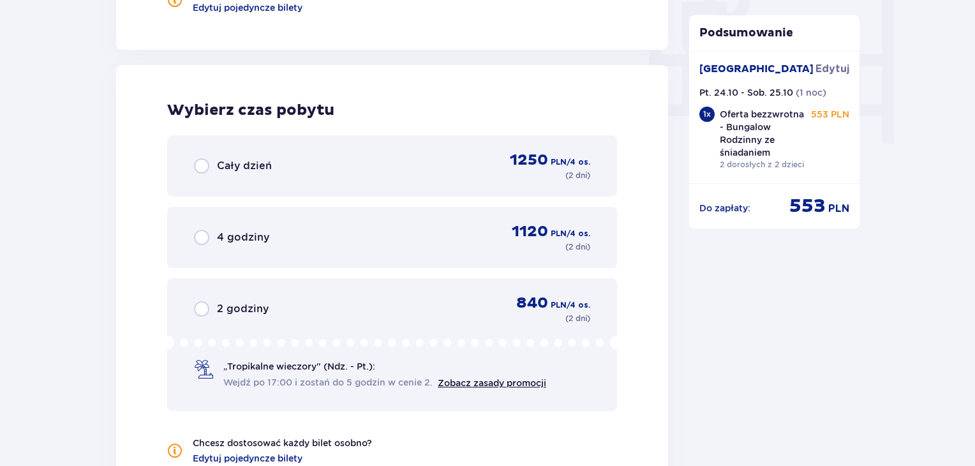
scroll to position [1218, 0]
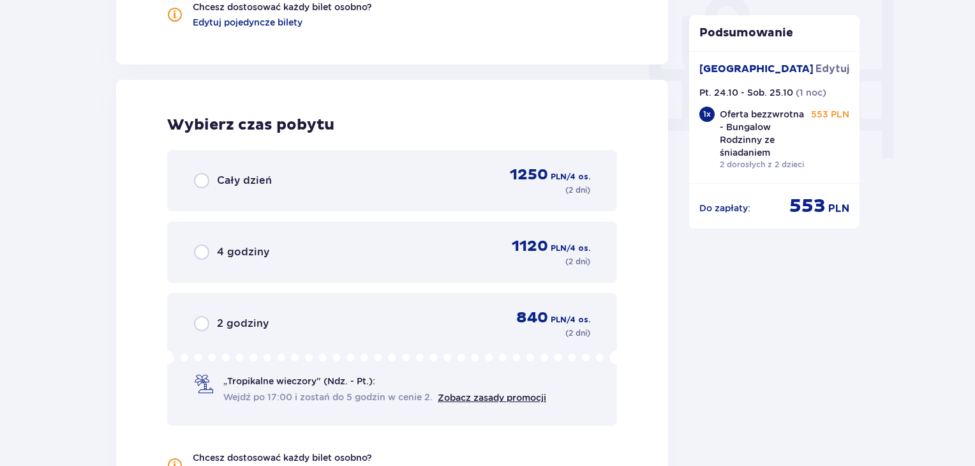
click at [210, 179] on div "Cały dzień" at bounding box center [233, 180] width 78 height 15
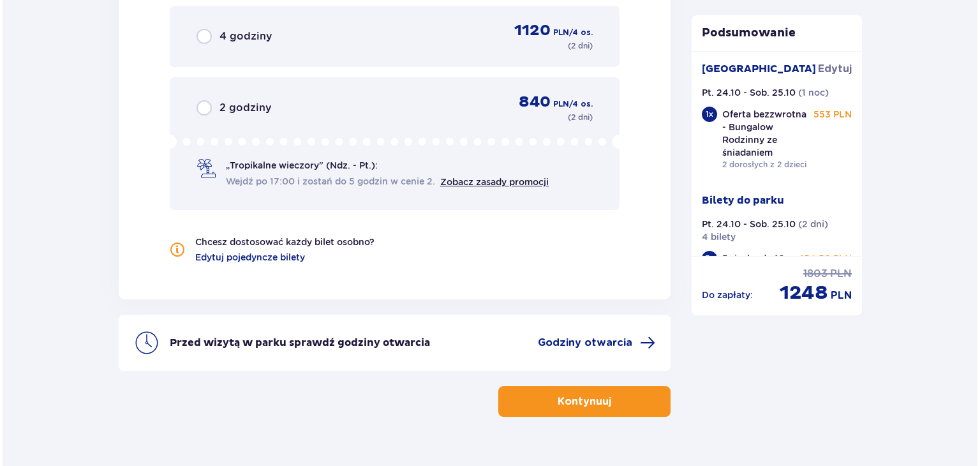
scroll to position [1435, 0]
click at [592, 341] on span "Godziny otwarcia" at bounding box center [582, 342] width 94 height 14
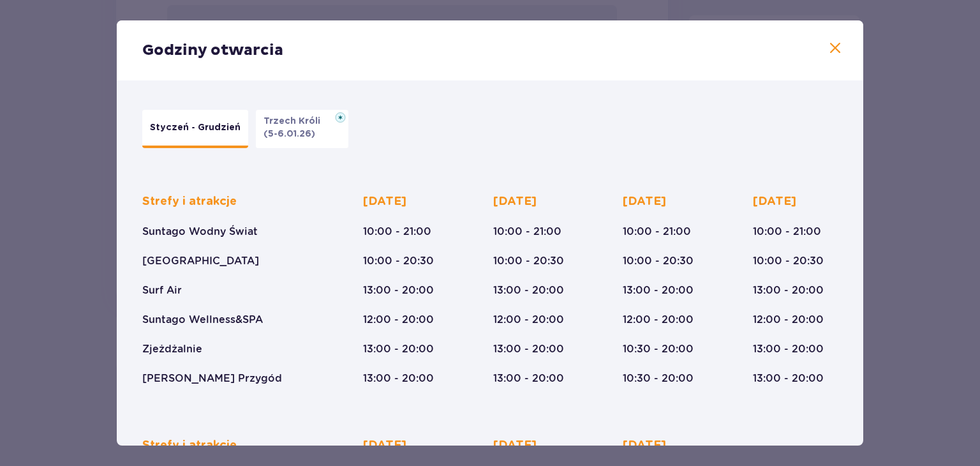
click at [842, 45] on div "Godziny otwarcia" at bounding box center [490, 50] width 747 height 60
click at [830, 47] on span at bounding box center [835, 48] width 15 height 15
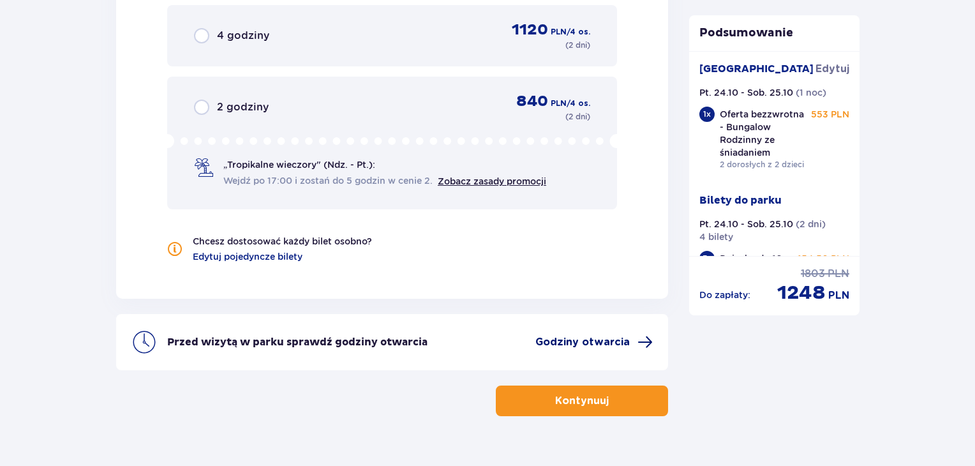
click at [574, 337] on span "Godziny otwarcia" at bounding box center [582, 342] width 94 height 14
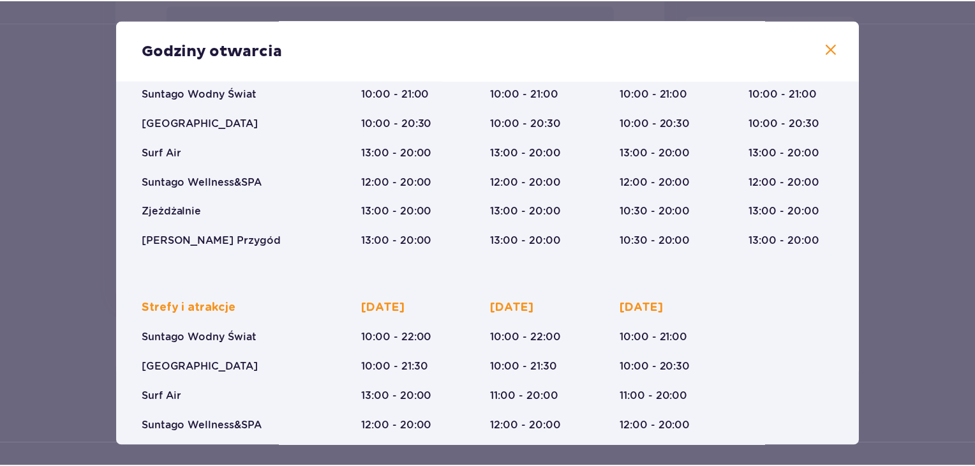
scroll to position [119, 0]
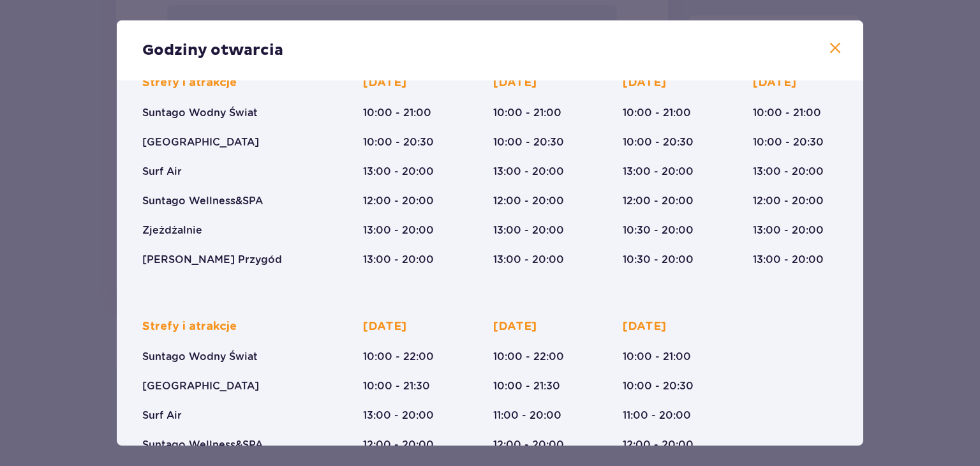
click at [834, 44] on span at bounding box center [835, 48] width 15 height 15
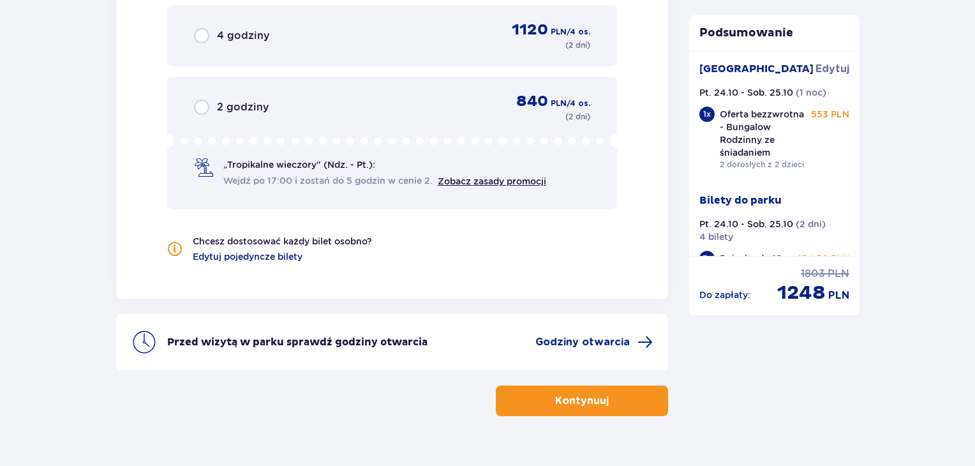
scroll to position [1460, 0]
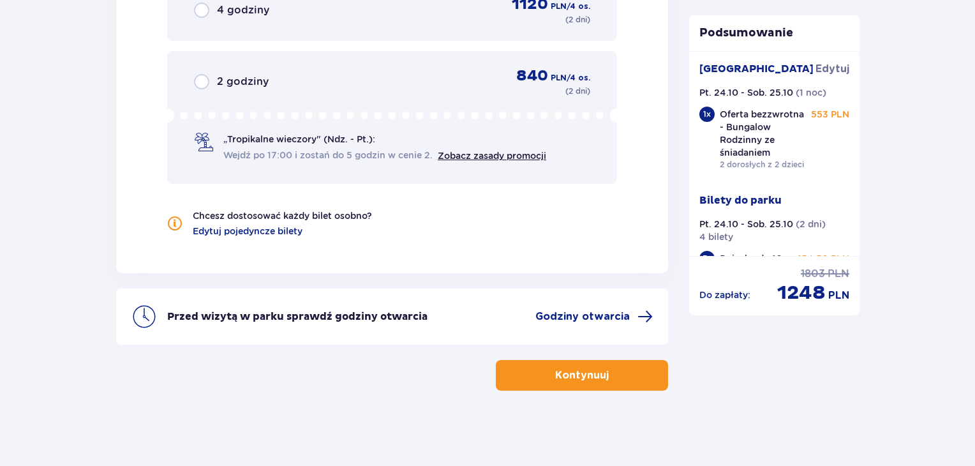
click at [557, 383] on button "Kontynuuj" at bounding box center [582, 375] width 172 height 31
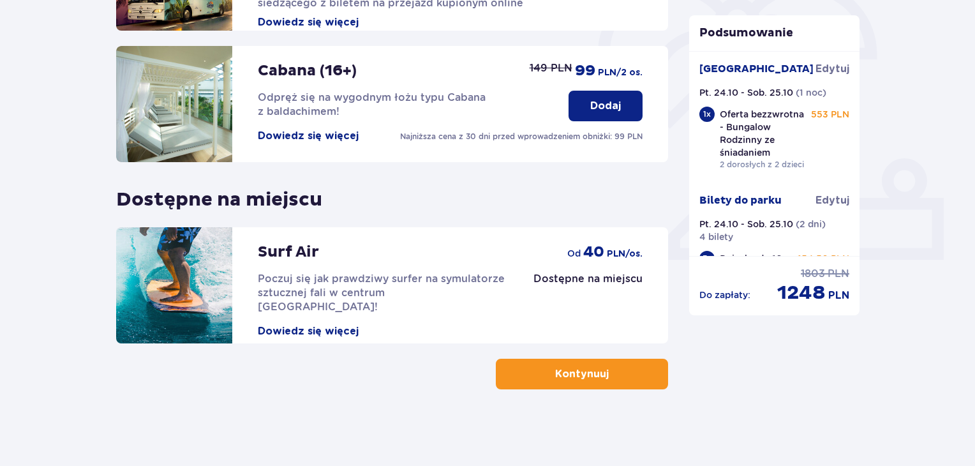
scroll to position [399, 0]
click at [583, 377] on p "Kontynuuj" at bounding box center [582, 375] width 54 height 14
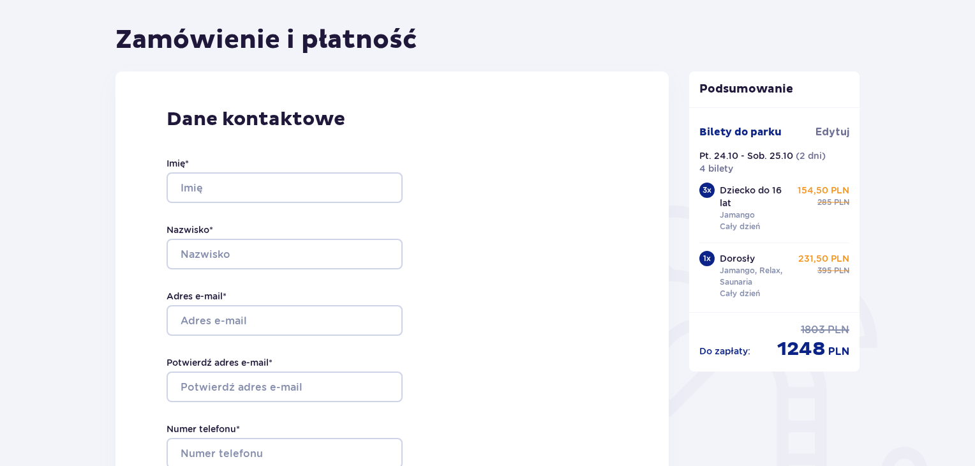
scroll to position [112, 0]
click at [227, 167] on div "Imię *" at bounding box center [285, 179] width 236 height 46
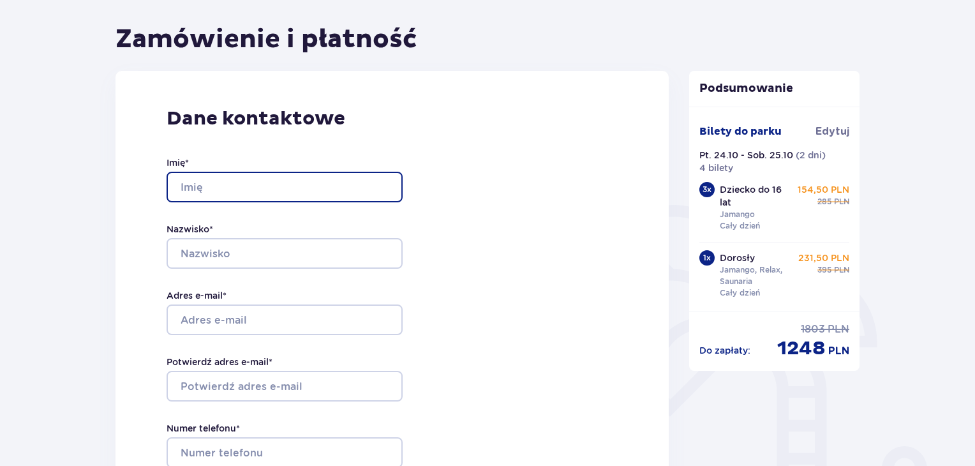
click at [223, 189] on input "Imię *" at bounding box center [285, 187] width 236 height 31
type input "Sebastian"
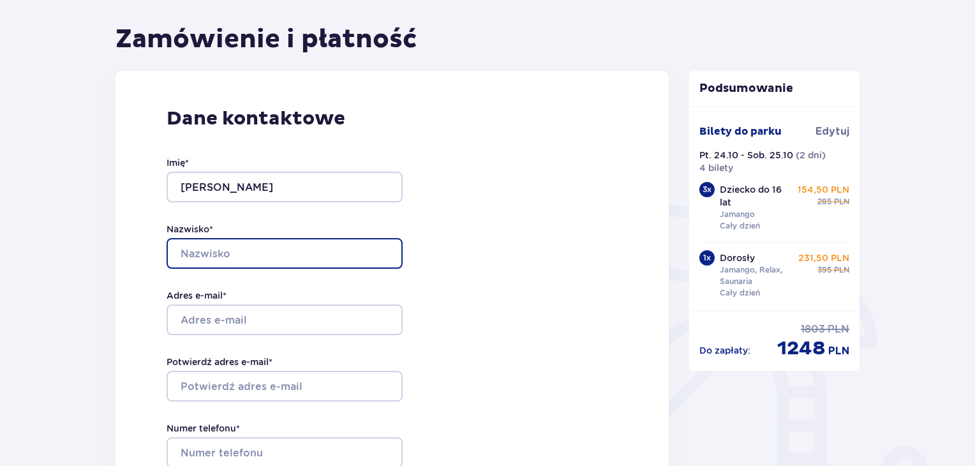
type input "Przybylski"
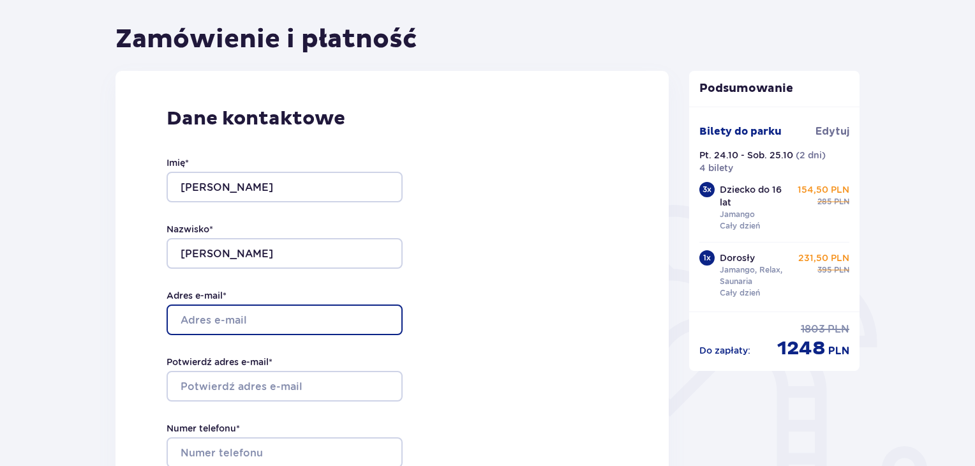
type input "s.przybylski3@gmail.com"
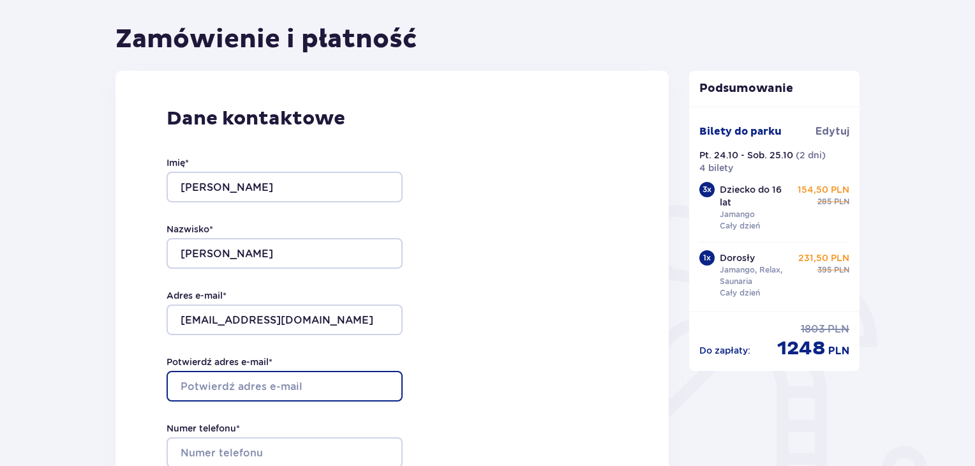
type input "s.przybylski3@gmail.com"
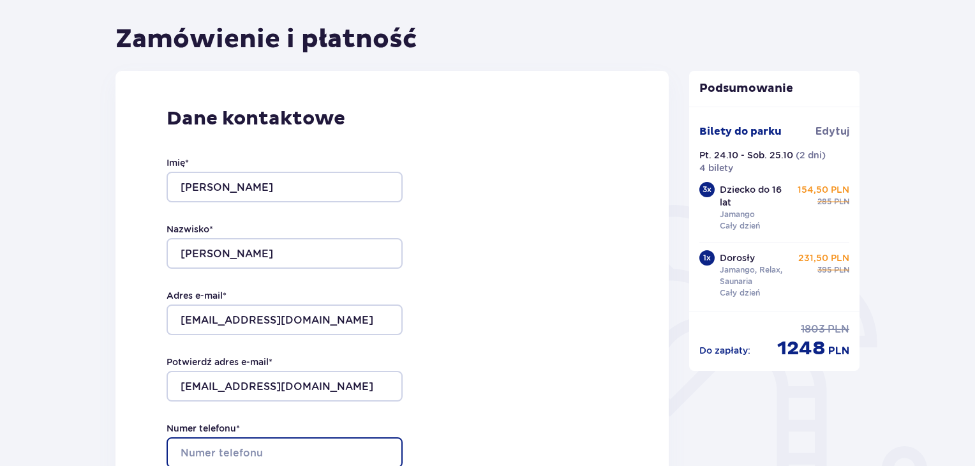
type input "796121077"
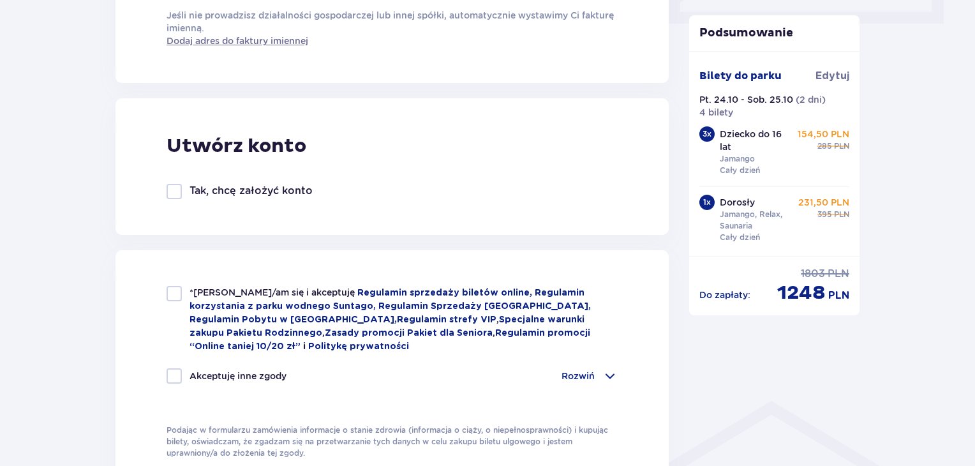
scroll to position [636, 0]
click at [179, 310] on div "*Zapoznałem/am się i akceptuję Regulamin sprzedaży biletów online, Regulamin ko…" at bounding box center [392, 319] width 451 height 67
checkbox input "true"
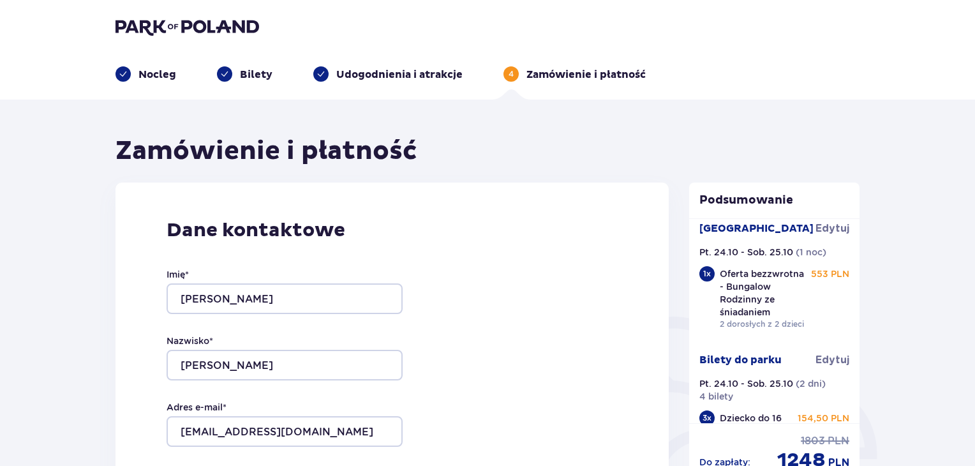
scroll to position [3, 0]
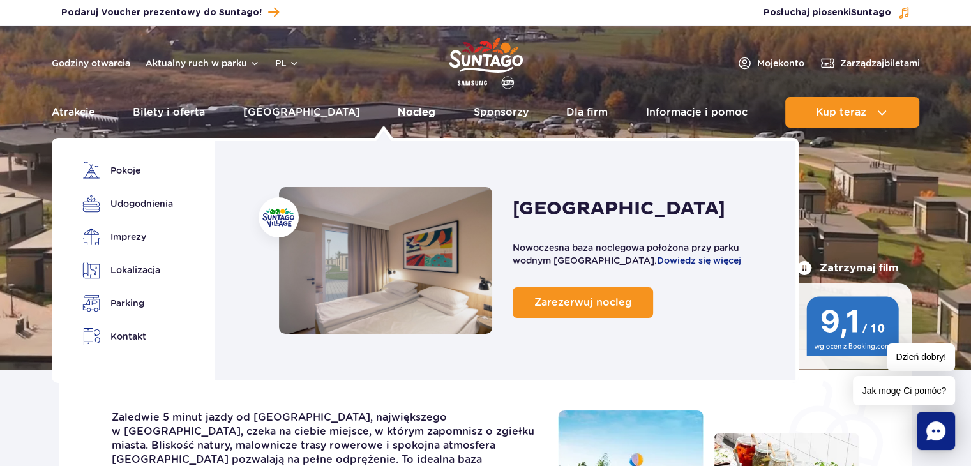
click at [398, 109] on link "Nocleg" at bounding box center [417, 112] width 38 height 31
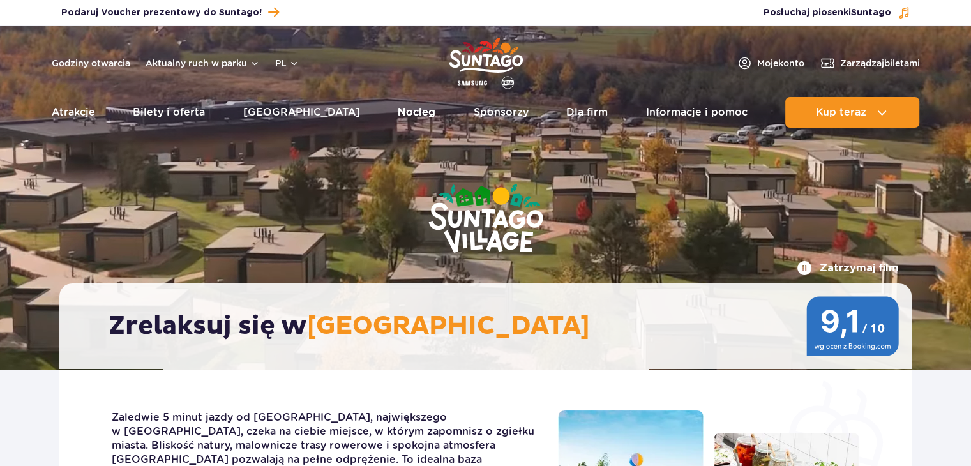
click at [398, 109] on link "Nocleg" at bounding box center [417, 112] width 38 height 31
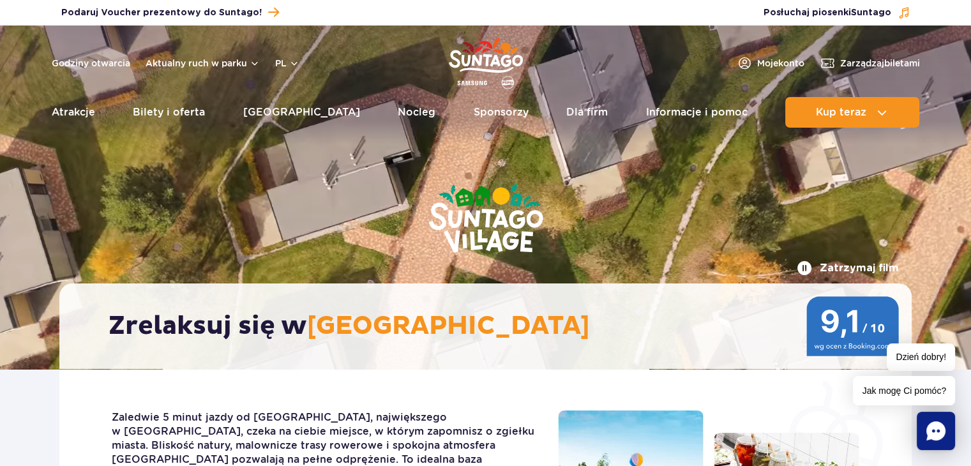
click at [398, 109] on link "Nocleg" at bounding box center [417, 112] width 38 height 31
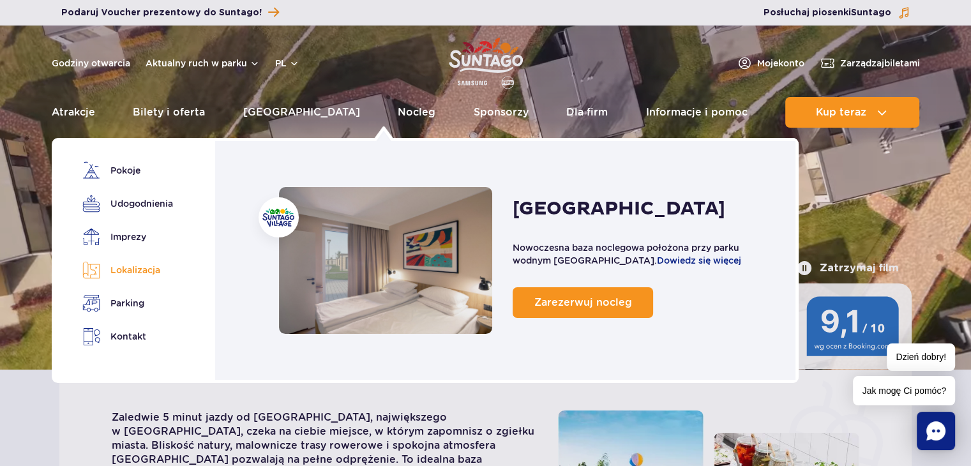
click at [135, 272] on link "Lokalizacja" at bounding box center [125, 270] width 86 height 18
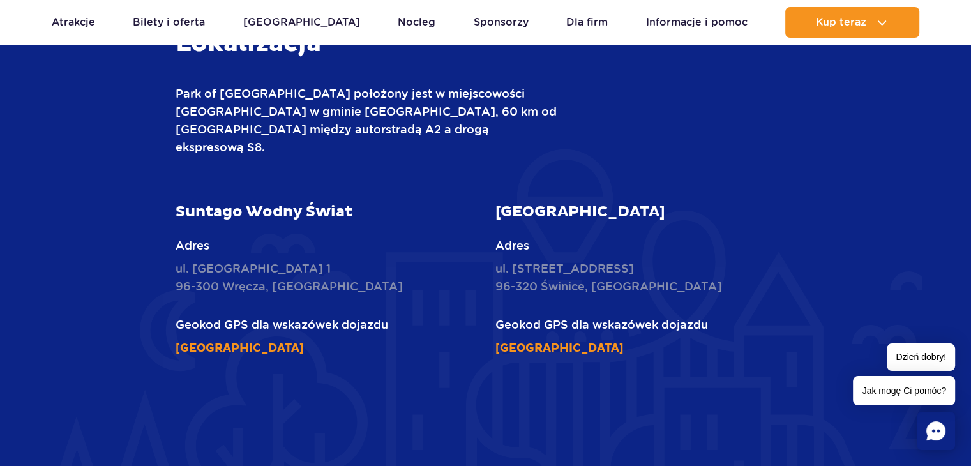
scroll to position [3298, 0]
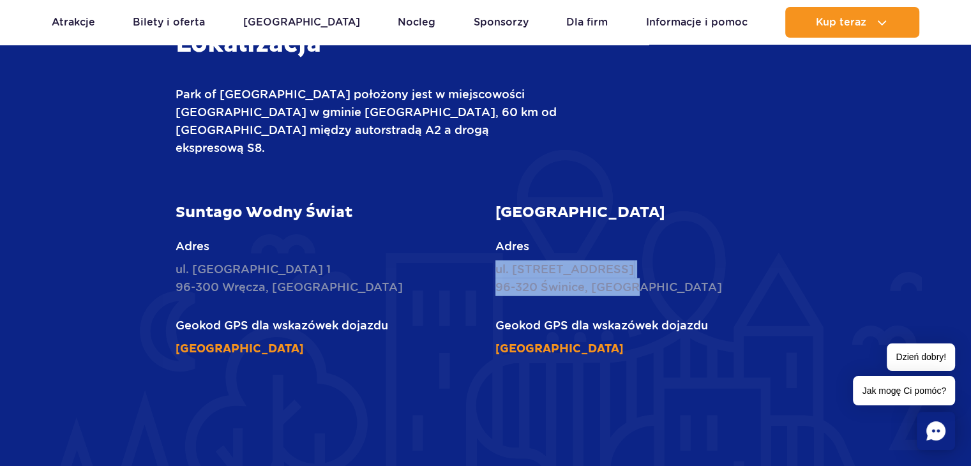
drag, startPoint x: 641, startPoint y: 215, endPoint x: 489, endPoint y: 200, distance: 152.6
click at [489, 203] on div "[GEOGRAPHIC_DATA] Adres ul. [STREET_ADDRESS] Geokod GPS dla wskazówek dojazdu […" at bounding box center [646, 280] width 320 height 154
copy p "ul. [STREET_ADDRESS]"
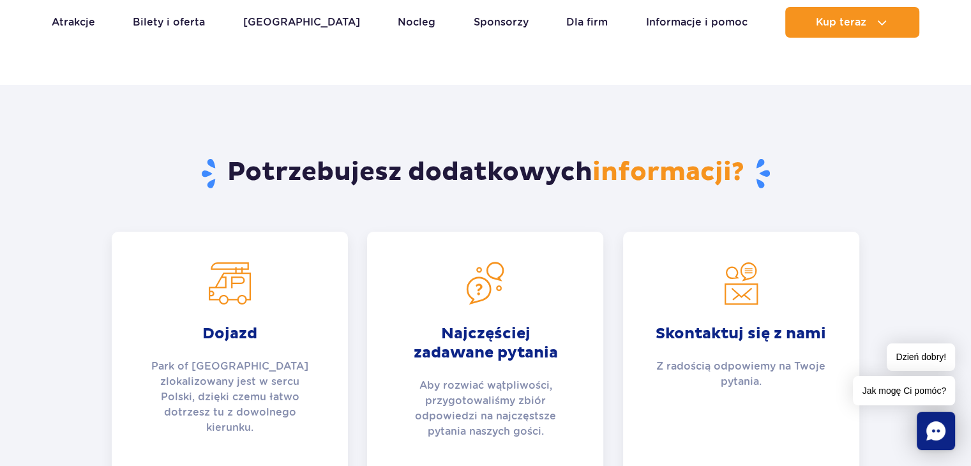
scroll to position [4450, 0]
